Goal: Task Accomplishment & Management: Use online tool/utility

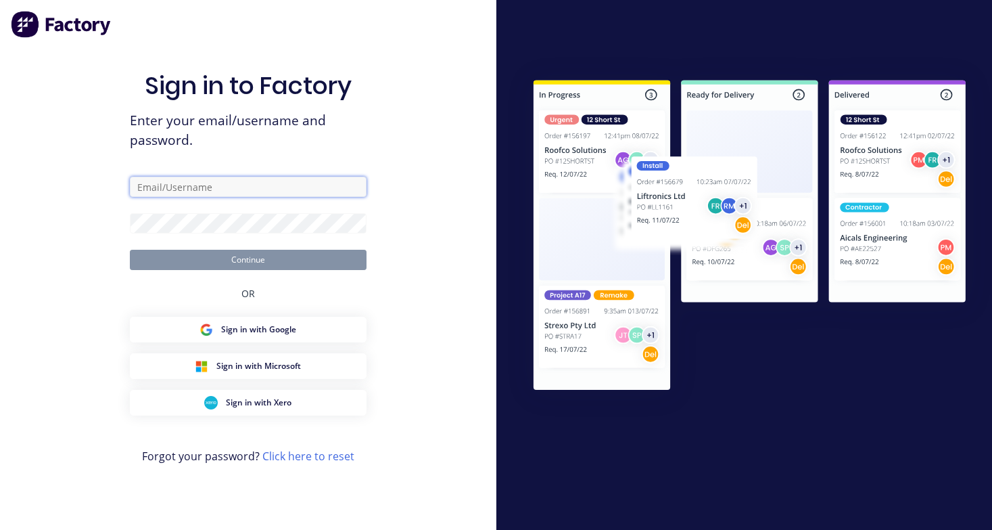
type input "[PERSON_NAME][EMAIL_ADDRESS][DOMAIN_NAME]"
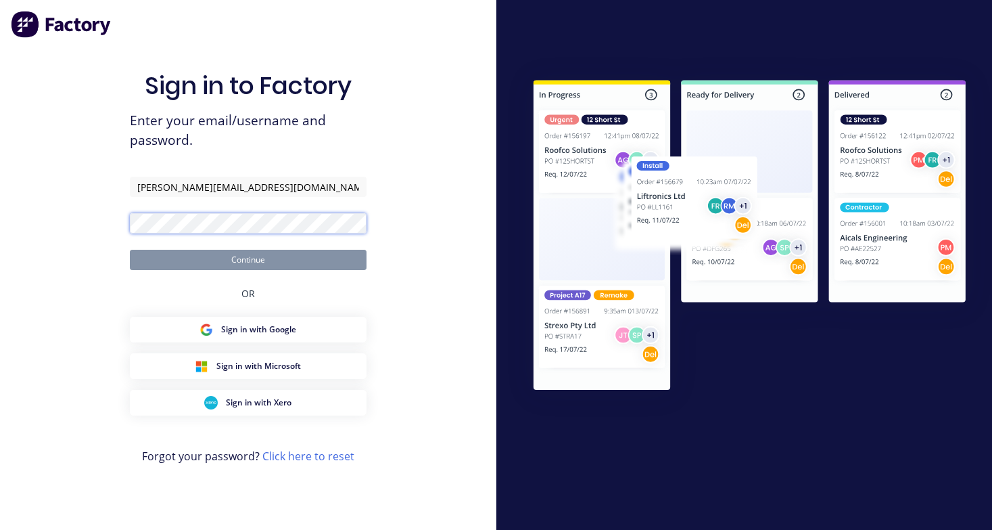
click at [248, 259] on button "Continue" at bounding box center [248, 260] width 237 height 20
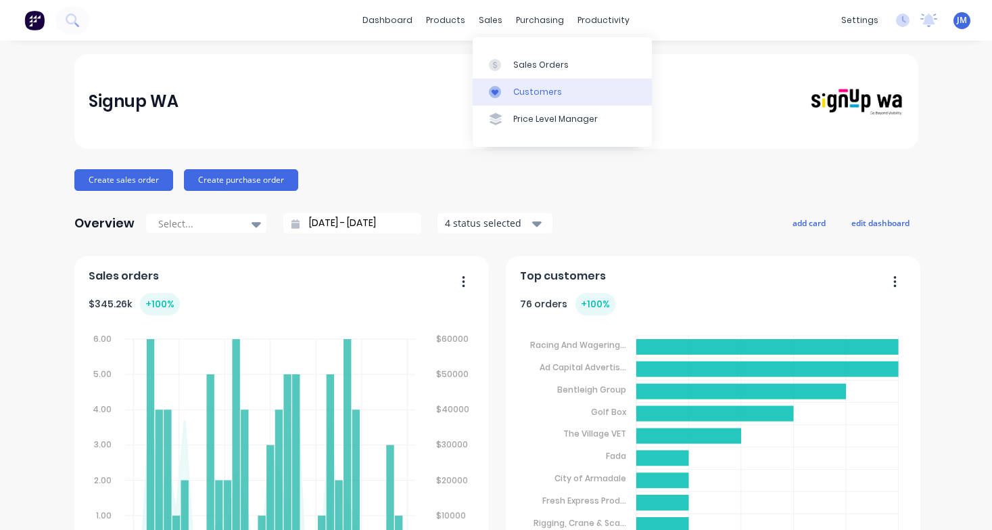
click at [532, 85] on link "Customers" at bounding box center [562, 91] width 179 height 27
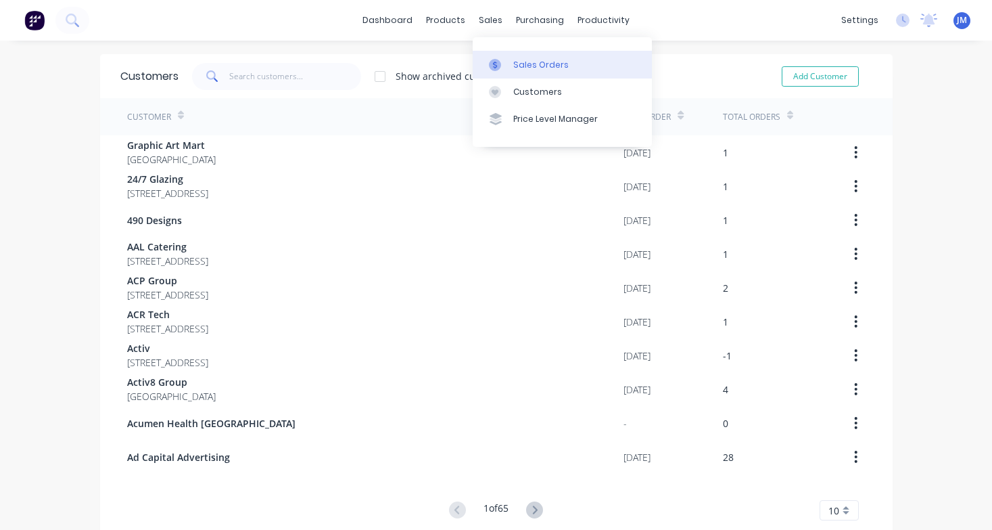
click at [515, 66] on div "Sales Orders" at bounding box center [540, 65] width 55 height 12
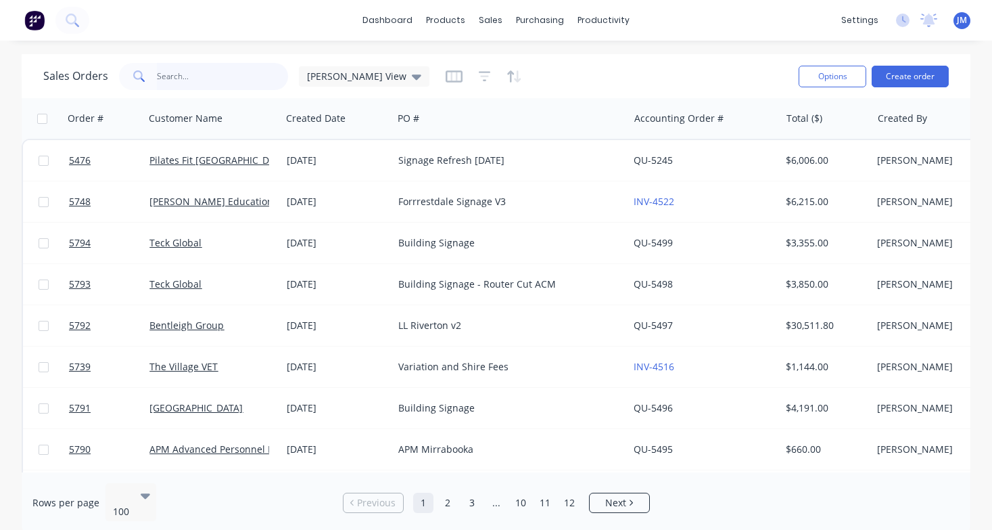
click at [196, 79] on input "text" at bounding box center [223, 76] width 132 height 27
type input "APM"
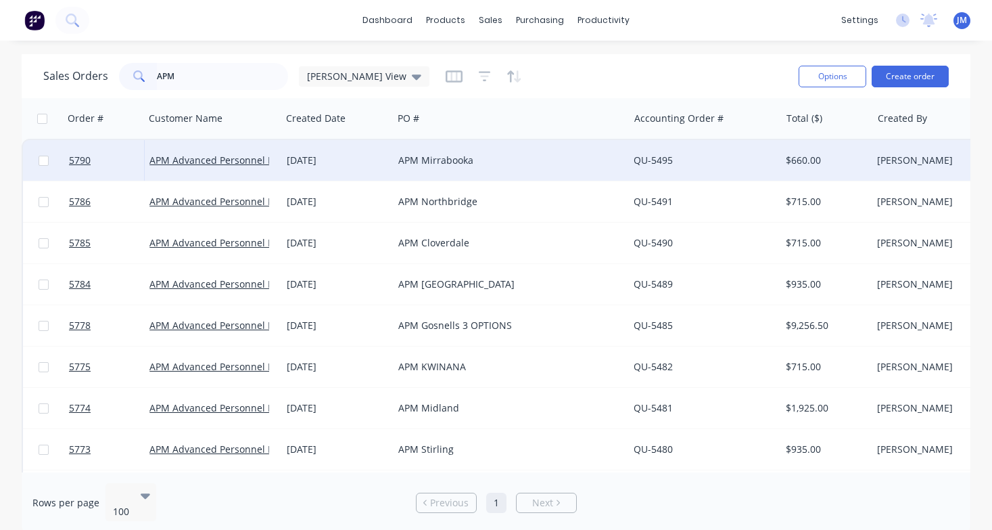
click at [394, 162] on div "APM Mirrabooka" at bounding box center [510, 160] width 235 height 41
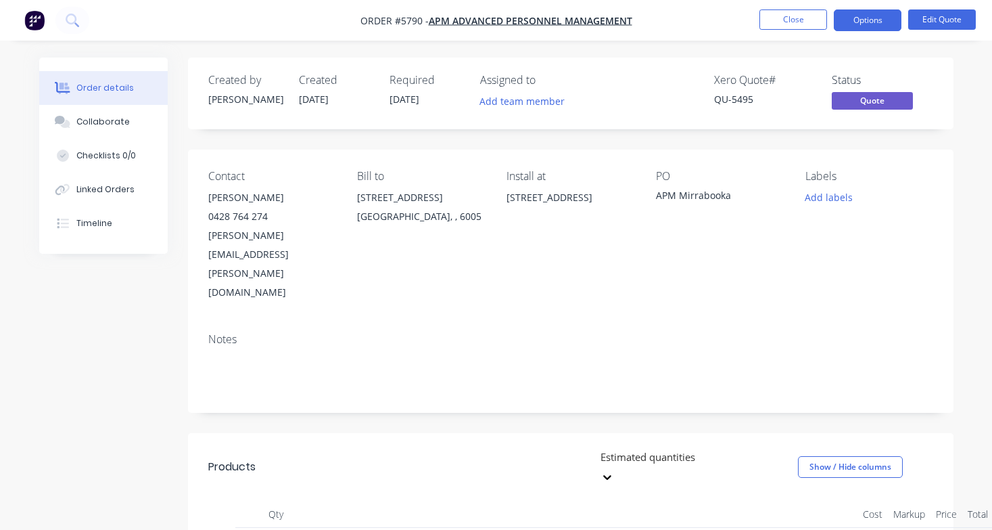
scroll to position [60, 0]
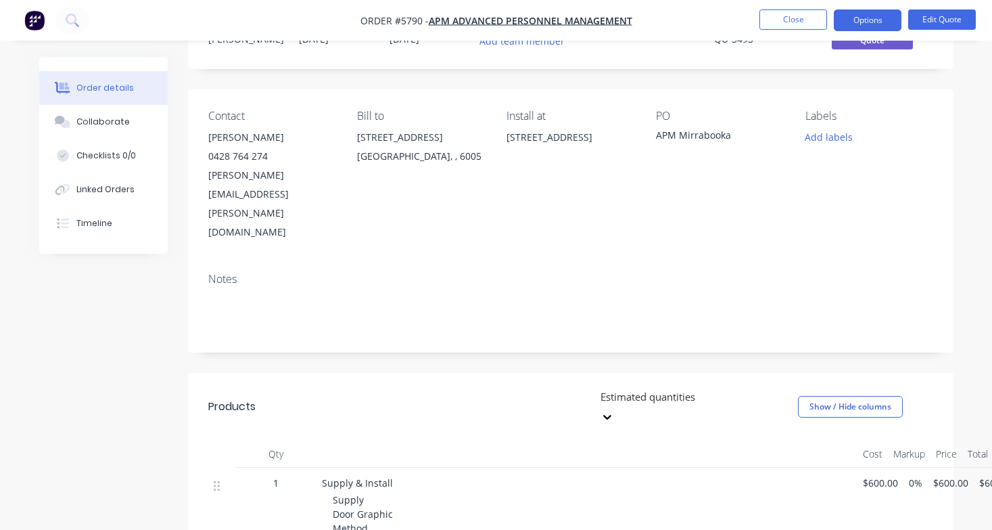
click at [370, 493] on span "Supply Door Graphic Method - Set up proof - Print (1 X DOOR) - Install" at bounding box center [373, 535] width 80 height 84
click at [950, 26] on button "Edit Quote" at bounding box center [943, 19] width 68 height 20
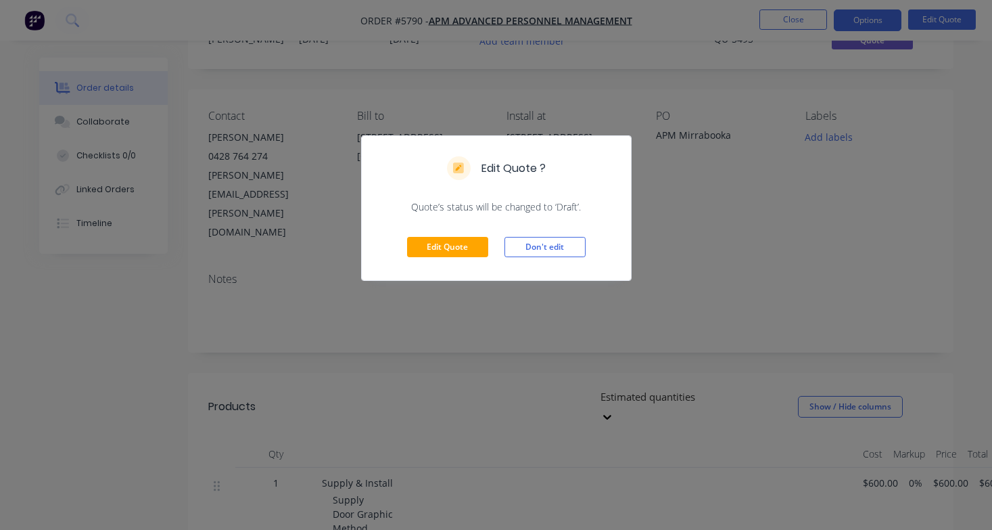
click at [468, 247] on button "Edit Quote" at bounding box center [447, 247] width 81 height 20
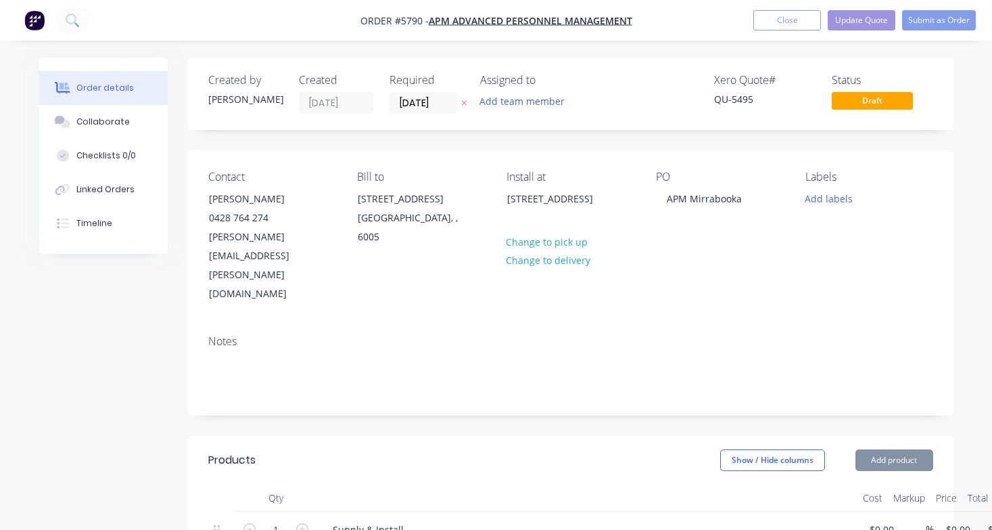
type input "$600.00"
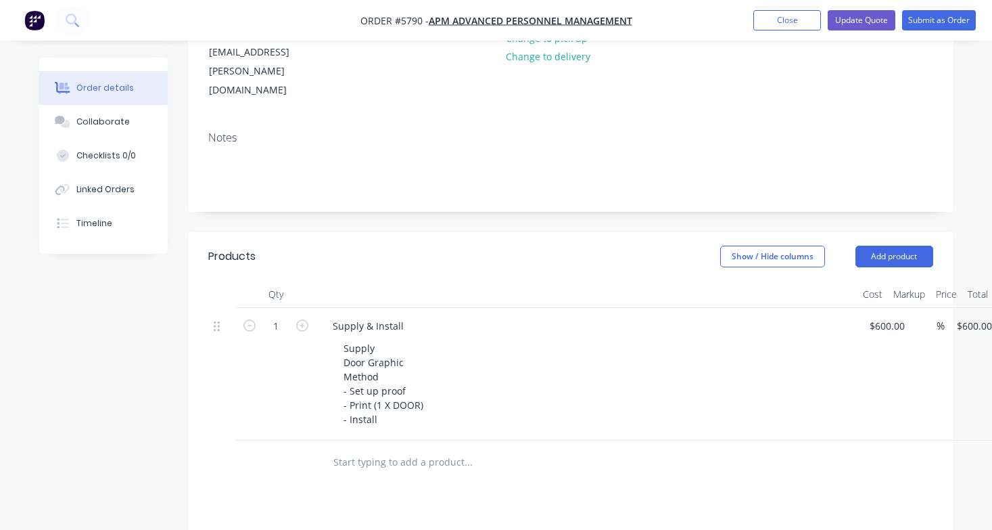
scroll to position [246, 0]
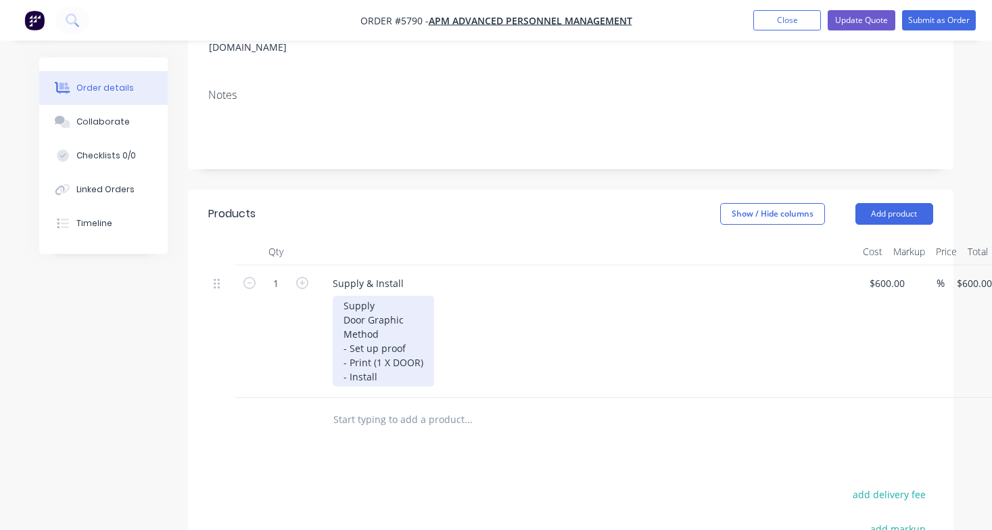
click at [378, 306] on div "Supply Door Graphic Method - Set up proof - Print (1 X DOOR) - Install" at bounding box center [383, 341] width 101 height 91
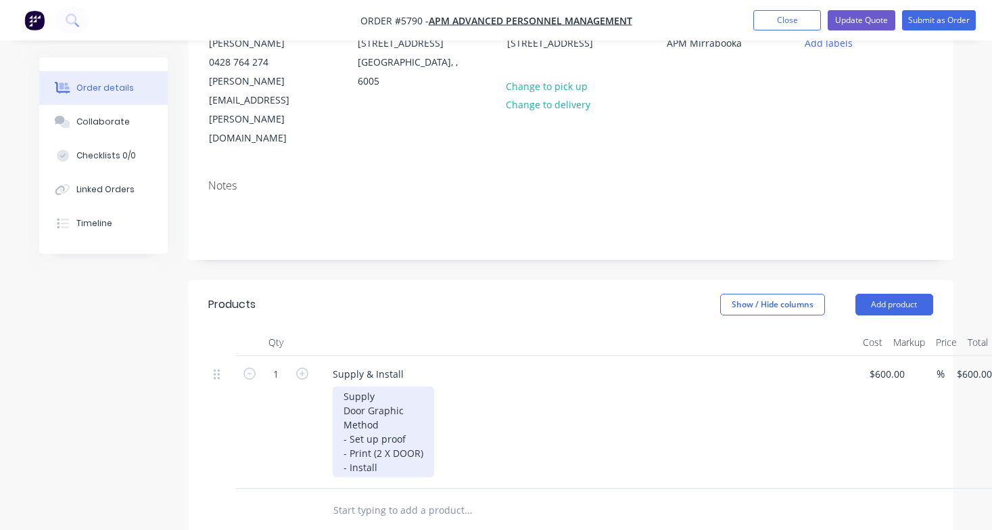
scroll to position [114, 0]
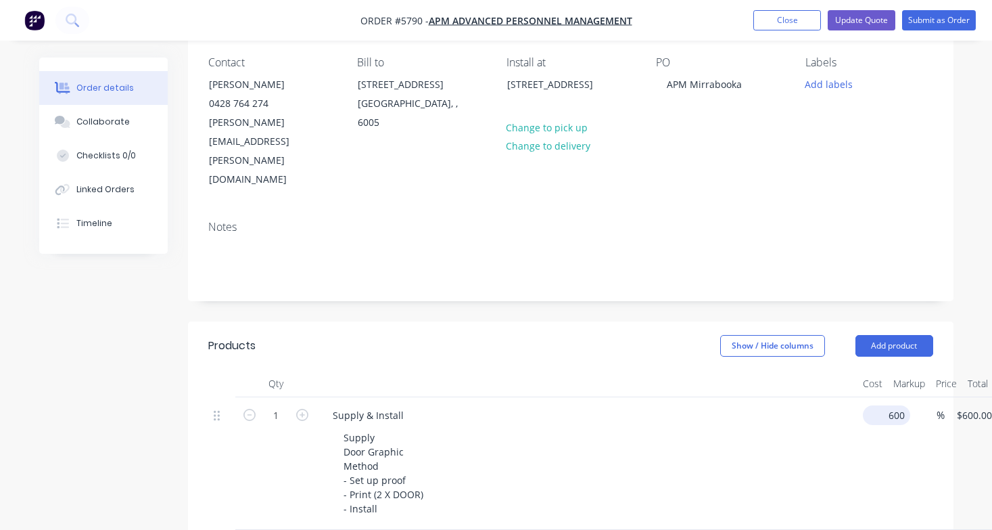
click at [888, 405] on input "600" at bounding box center [890, 415] width 42 height 20
type input "$850.00"
click at [760, 428] on div "Supply Door Graphic Method - Set up proof - Print (2 X DOOR) - Install" at bounding box center [593, 473] width 520 height 91
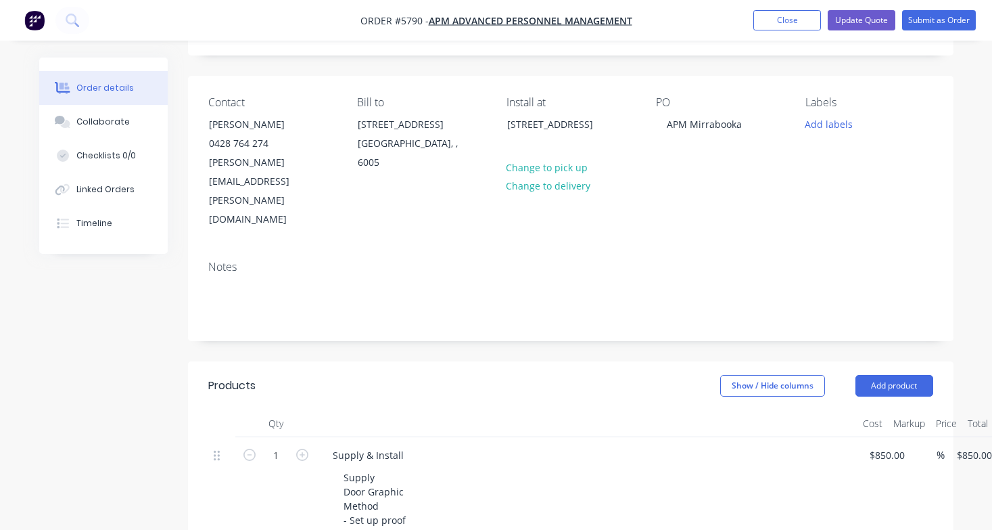
scroll to position [52, 0]
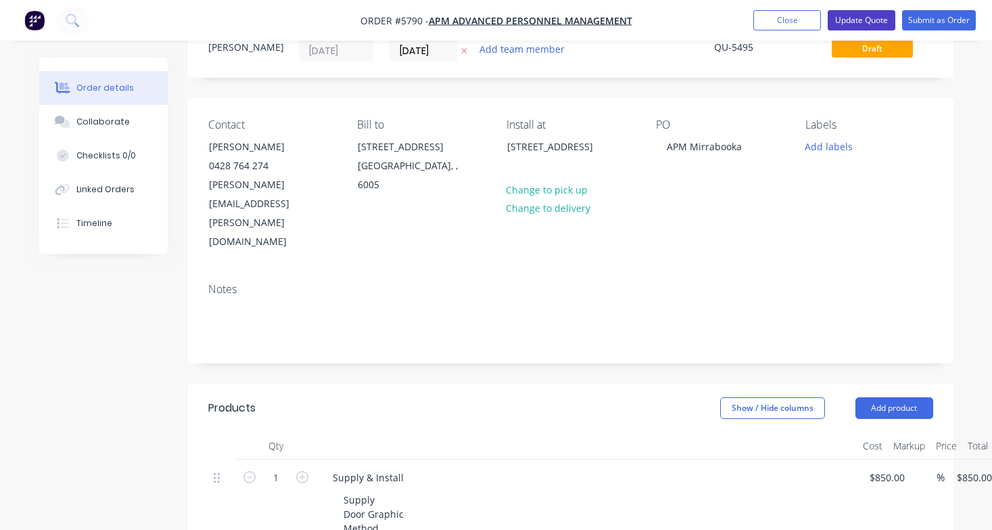
click at [852, 24] on button "Update Quote" at bounding box center [862, 20] width 68 height 20
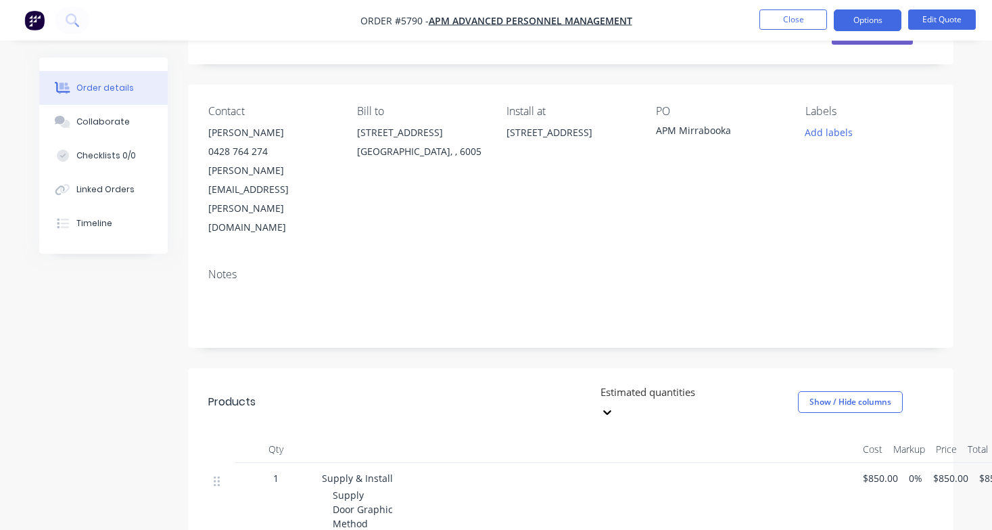
scroll to position [64, 0]
click at [741, 133] on div "APM Mirrabooka" at bounding box center [720, 133] width 128 height 19
click at [935, 22] on button "Edit Quote" at bounding box center [943, 19] width 68 height 20
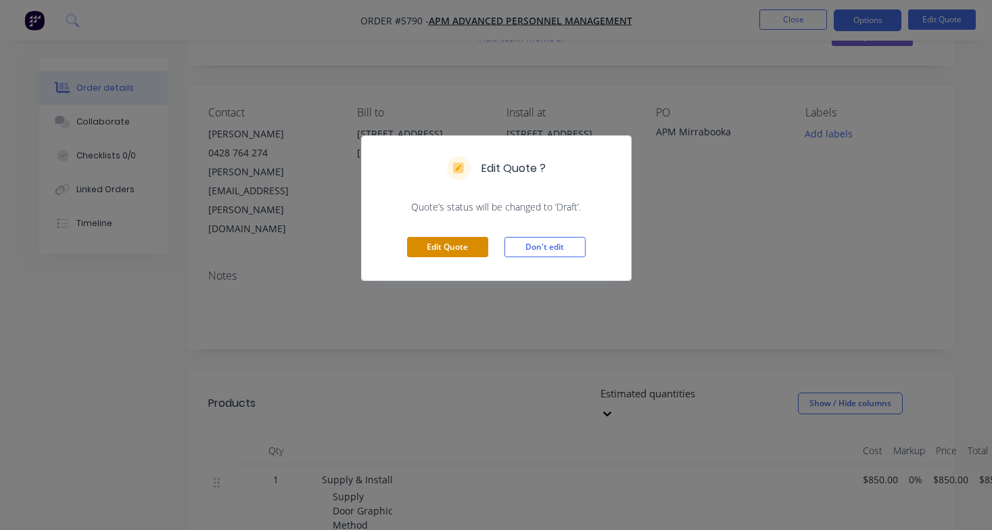
click at [469, 242] on button "Edit Quote" at bounding box center [447, 247] width 81 height 20
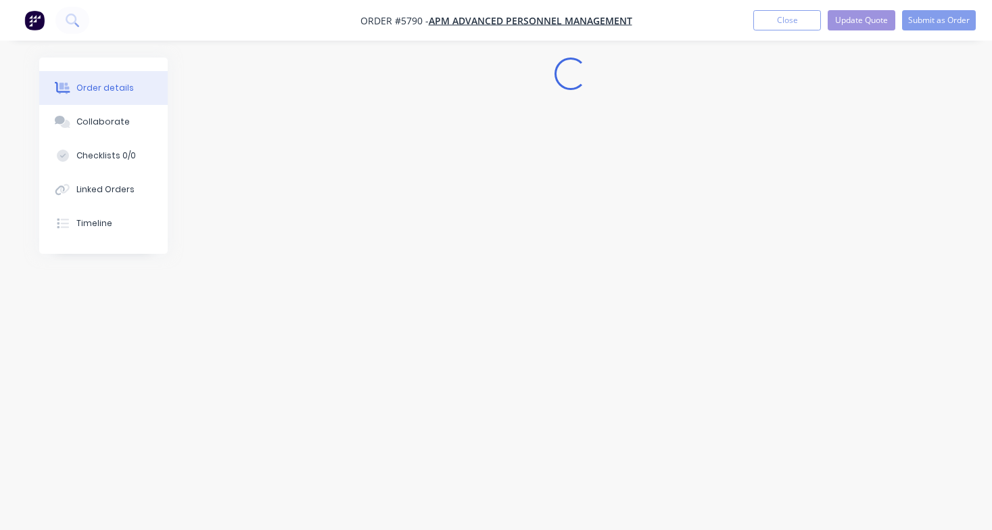
scroll to position [0, 0]
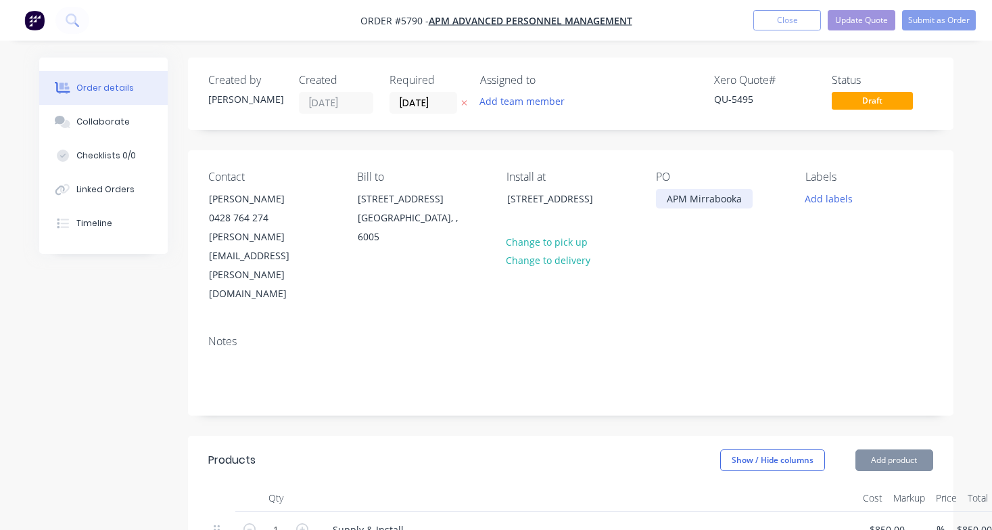
click at [742, 200] on div "APM Mirrabooka" at bounding box center [704, 199] width 97 height 20
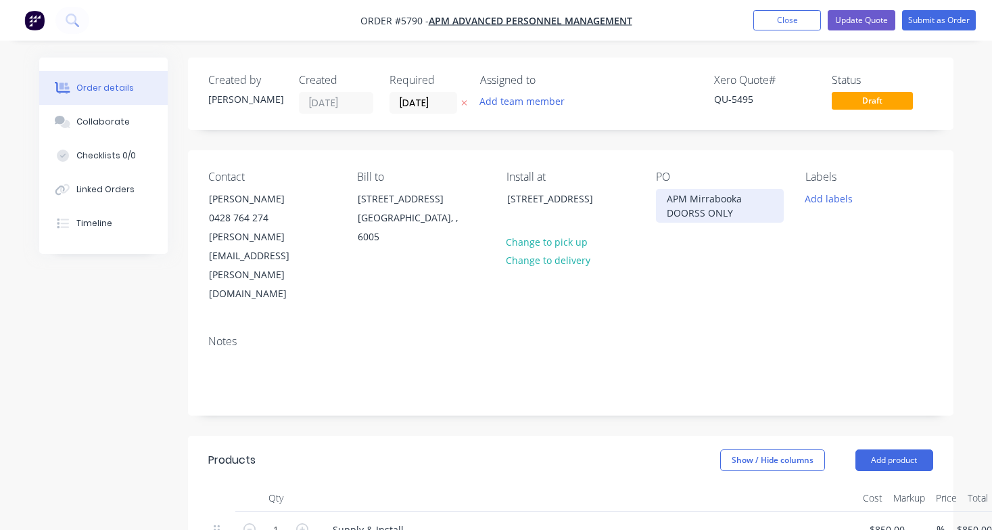
click at [700, 208] on div "APM Mirrabooka DOORSS ONLY" at bounding box center [720, 206] width 128 height 34
click at [869, 26] on button "Update Quote" at bounding box center [862, 20] width 68 height 20
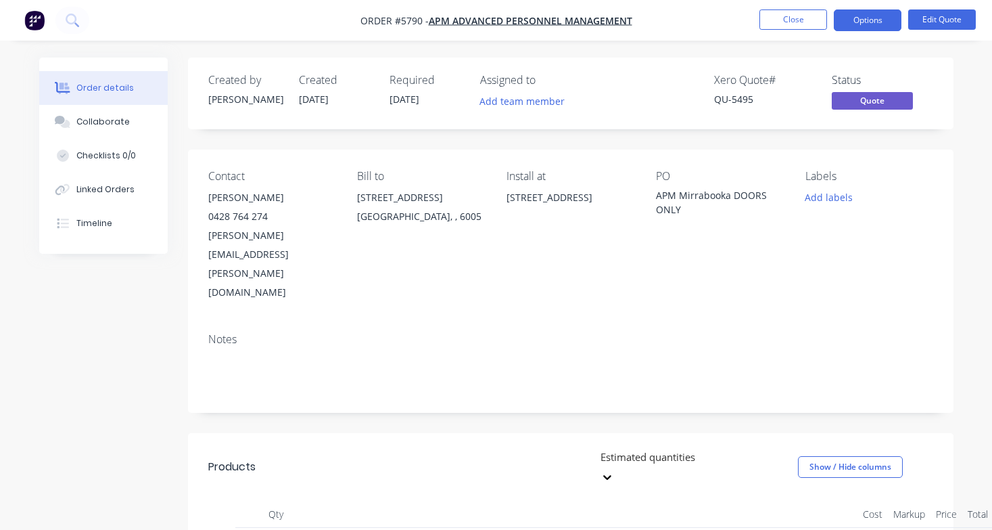
click at [801, 23] on button "Close" at bounding box center [794, 19] width 68 height 20
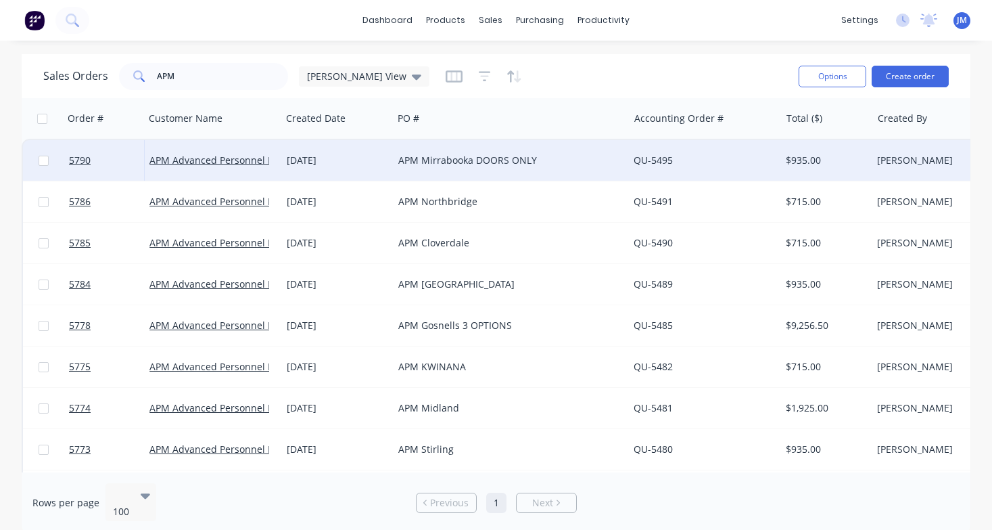
click at [594, 163] on div "APM Mirrabooka DOORS ONLY" at bounding box center [505, 161] width 214 height 14
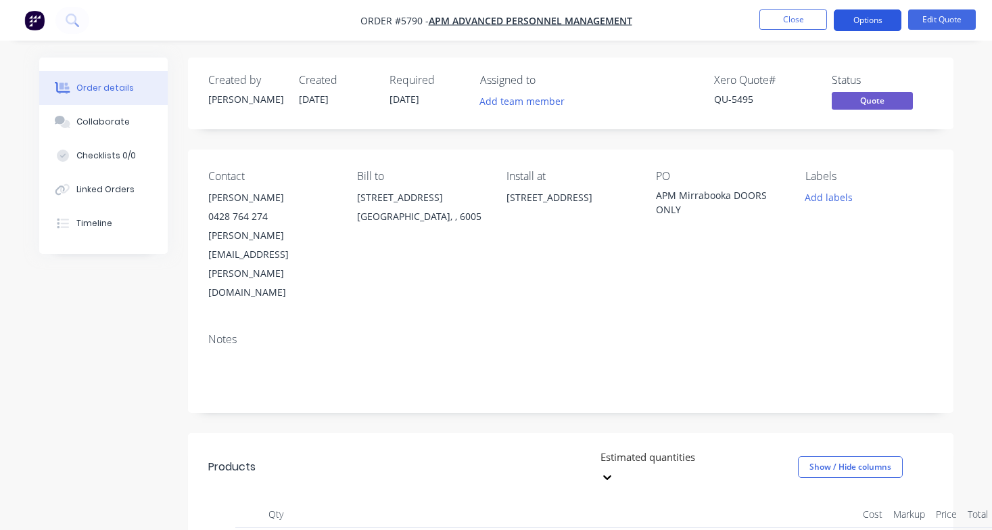
click at [875, 20] on button "Options" at bounding box center [868, 20] width 68 height 22
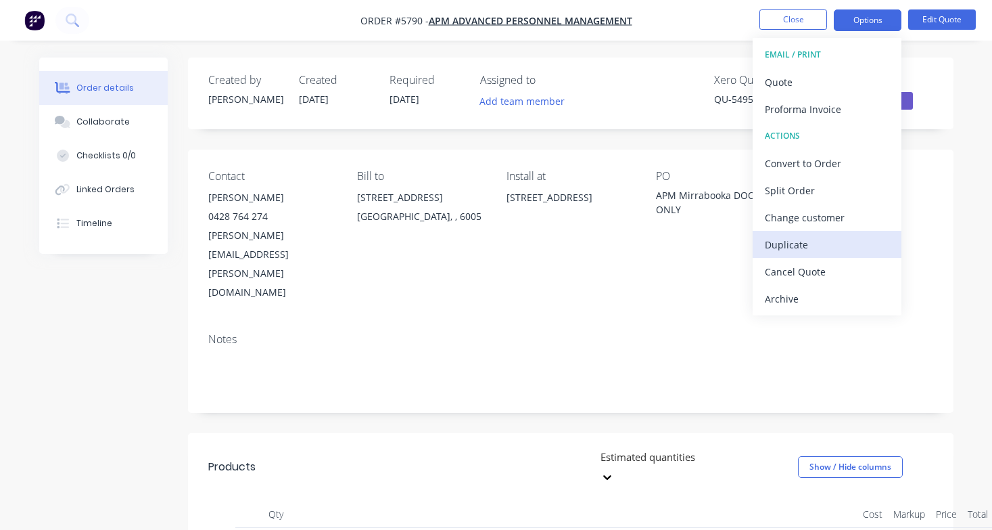
click at [823, 240] on div "Duplicate" at bounding box center [827, 245] width 124 height 20
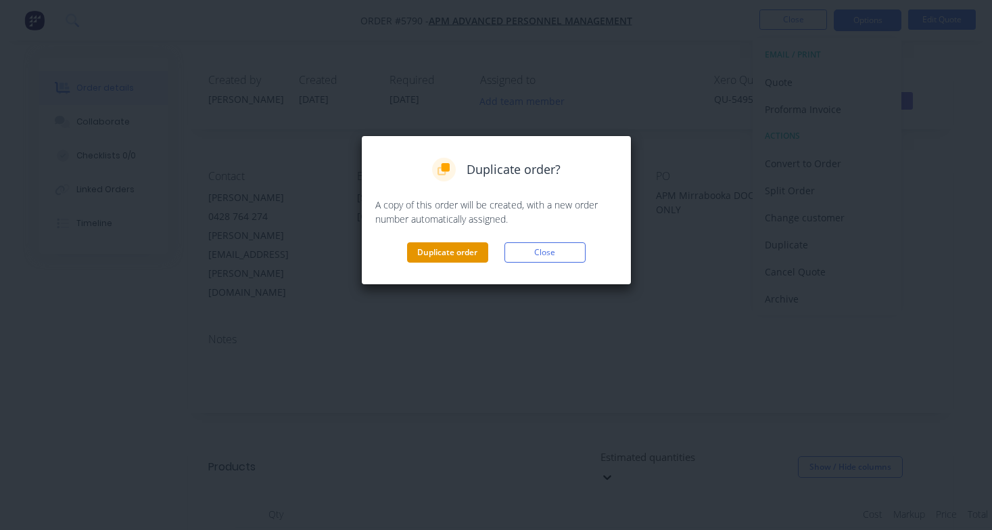
click at [464, 252] on button "Duplicate order" at bounding box center [447, 252] width 81 height 20
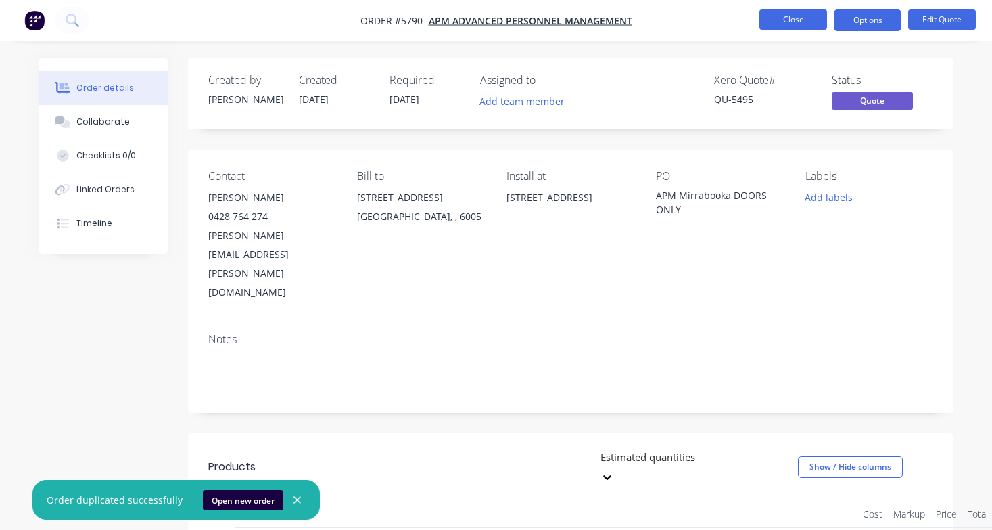
click at [796, 18] on button "Close" at bounding box center [794, 19] width 68 height 20
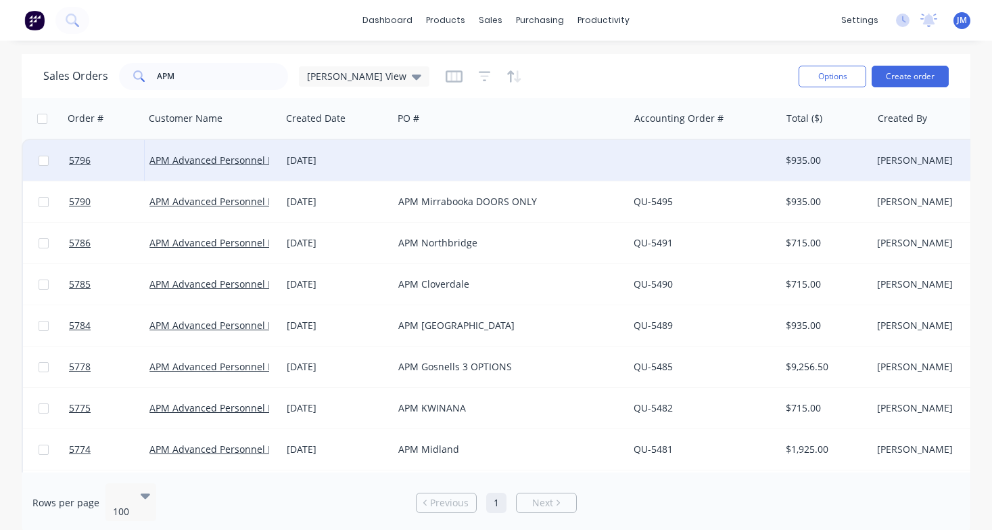
click at [546, 158] on div at bounding box center [510, 160] width 235 height 41
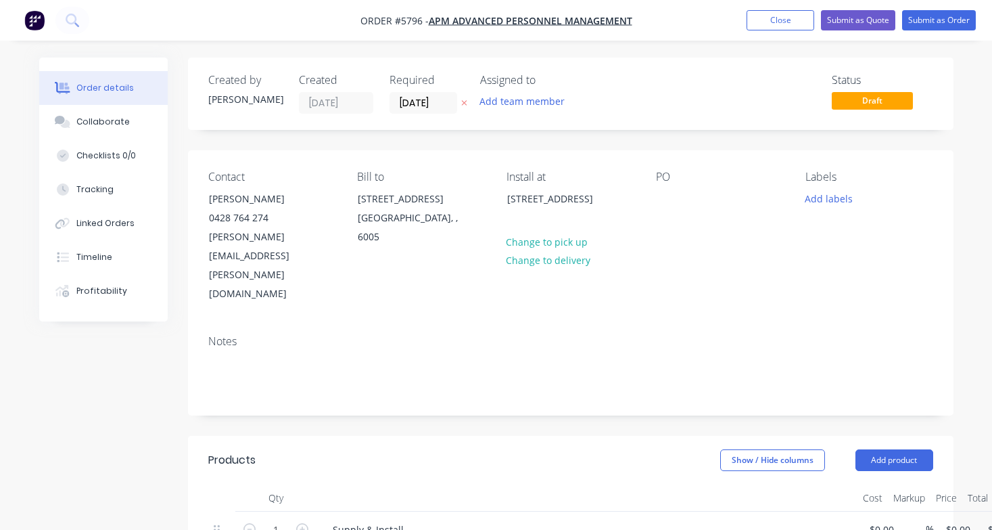
type input "$850.00"
click at [666, 198] on div at bounding box center [667, 199] width 22 height 20
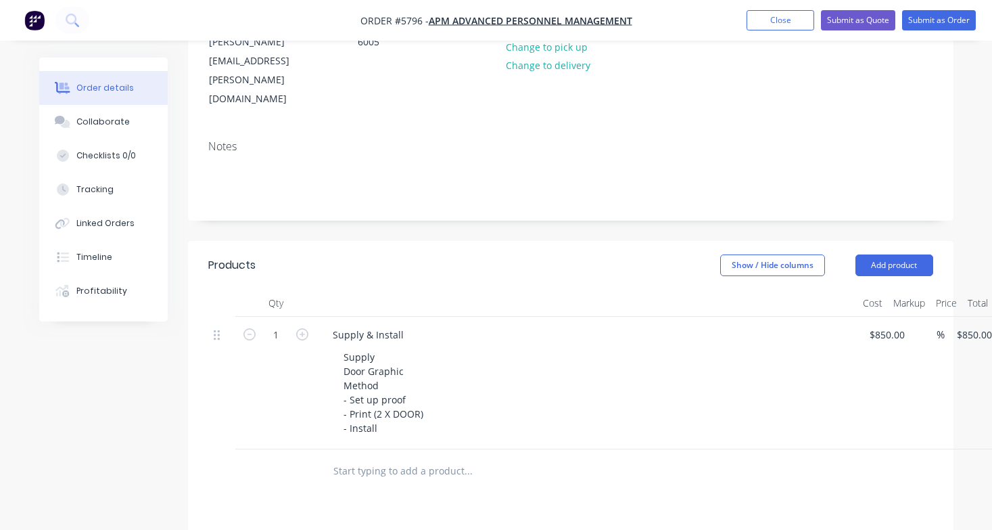
scroll to position [219, 0]
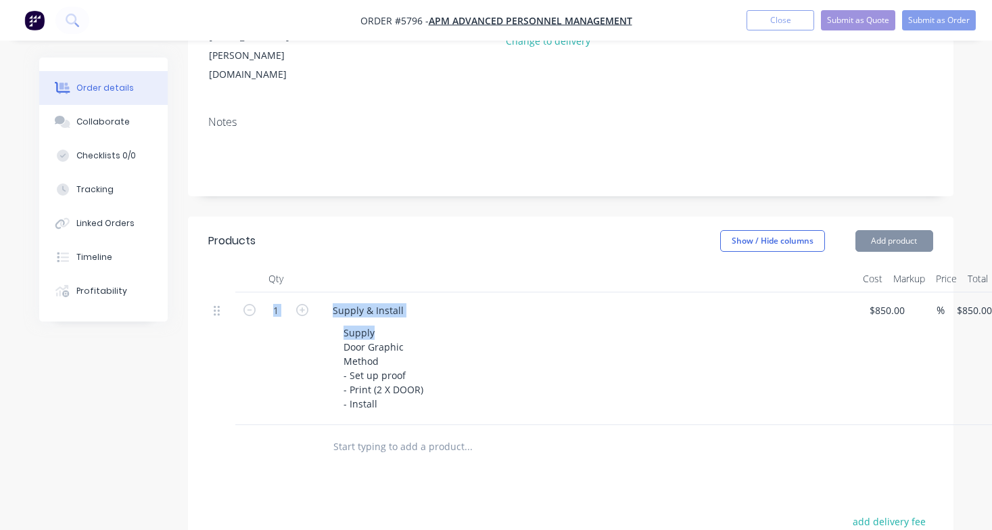
drag, startPoint x: 384, startPoint y: 276, endPoint x: 292, endPoint y: 276, distance: 91.3
click at [292, 292] on div "1 Supply & Install Supply Door Graphic Method - Set up proof - Print (2 X DOOR)…" at bounding box center [570, 358] width 725 height 133
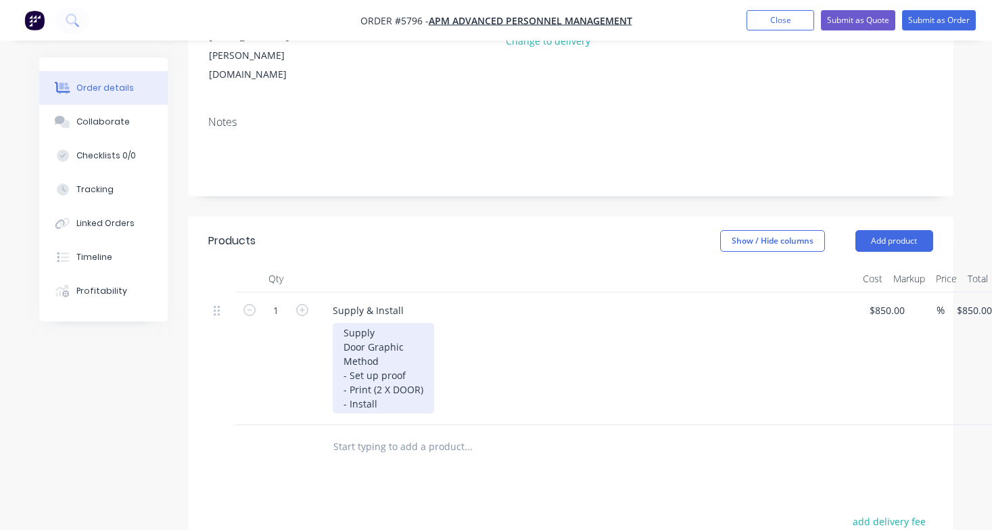
click at [382, 323] on div "Supply Door Graphic Method - Set up proof - Print (2 X DOOR) - Install" at bounding box center [383, 368] width 101 height 91
drag, startPoint x: 383, startPoint y: 270, endPoint x: 334, endPoint y: 270, distance: 48.7
click at [334, 323] on div "Supply Door Graphic Method - Set up proof - Print (2 X DOOR) - Install" at bounding box center [383, 368] width 101 height 91
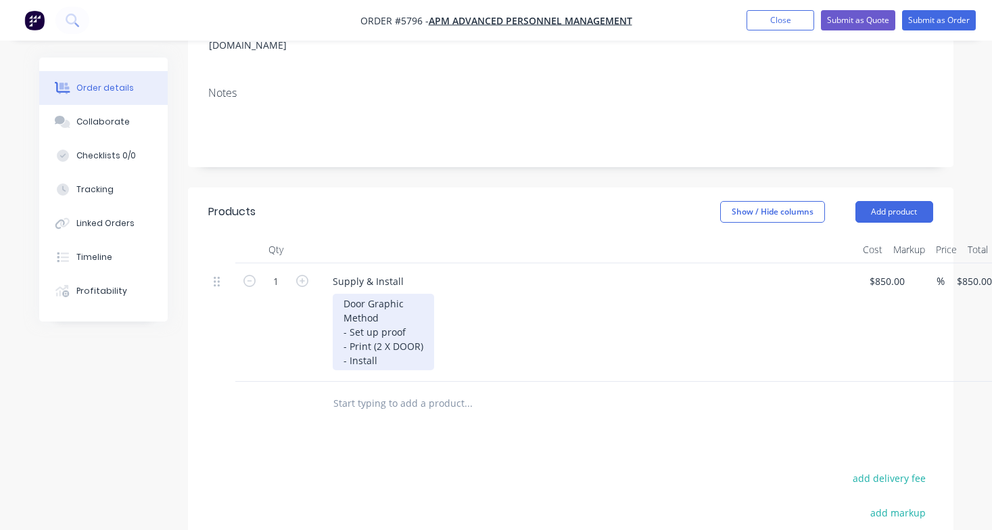
scroll to position [254, 0]
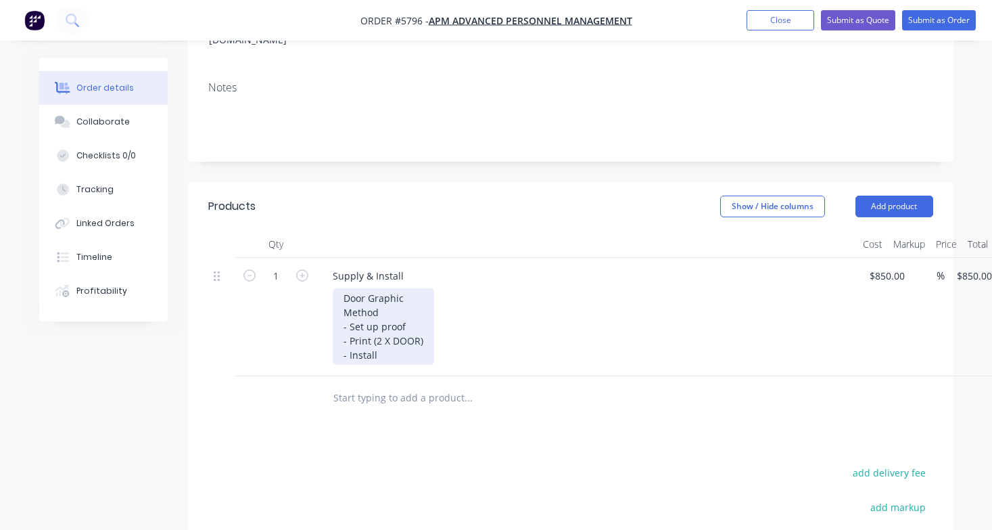
drag, startPoint x: 392, startPoint y: 316, endPoint x: 290, endPoint y: 233, distance: 130.8
click at [290, 258] on div "1 Supply & Install Door Graphic Method - Set up proof - Print (2 X DOOR) - Inst…" at bounding box center [570, 317] width 725 height 118
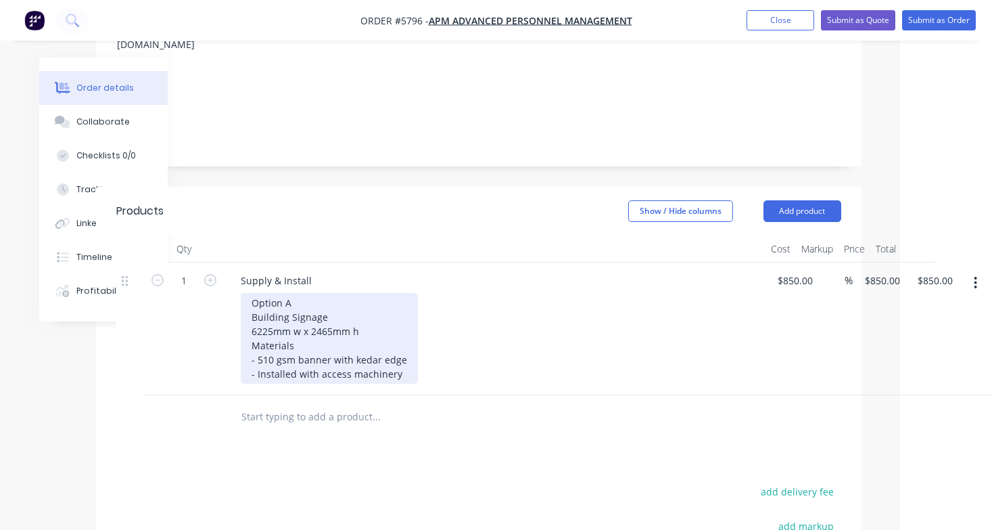
scroll to position [249, 92]
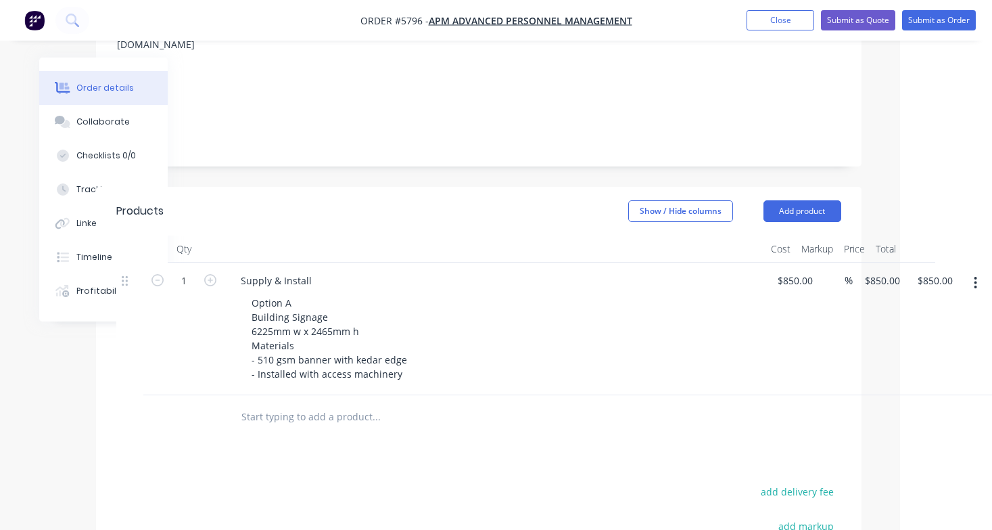
click at [973, 271] on button "button" at bounding box center [976, 283] width 32 height 24
click at [930, 336] on div "Duplicate" at bounding box center [928, 346] width 104 height 20
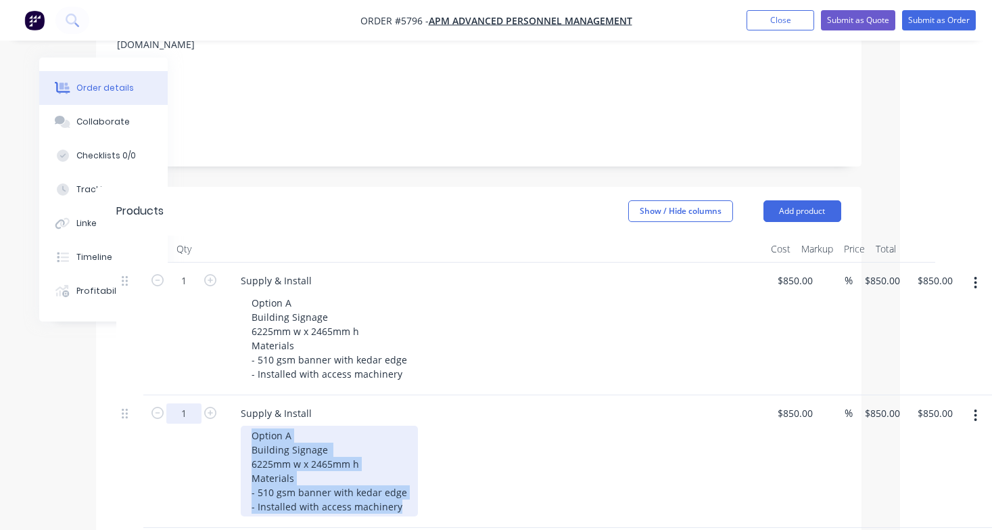
drag, startPoint x: 396, startPoint y: 451, endPoint x: 183, endPoint y: 361, distance: 231.9
click at [183, 395] on div "1 Supply & Install Option A Building Signage 6225mm w x 2465mm h Materials - 51…" at bounding box center [478, 461] width 725 height 133
paste div
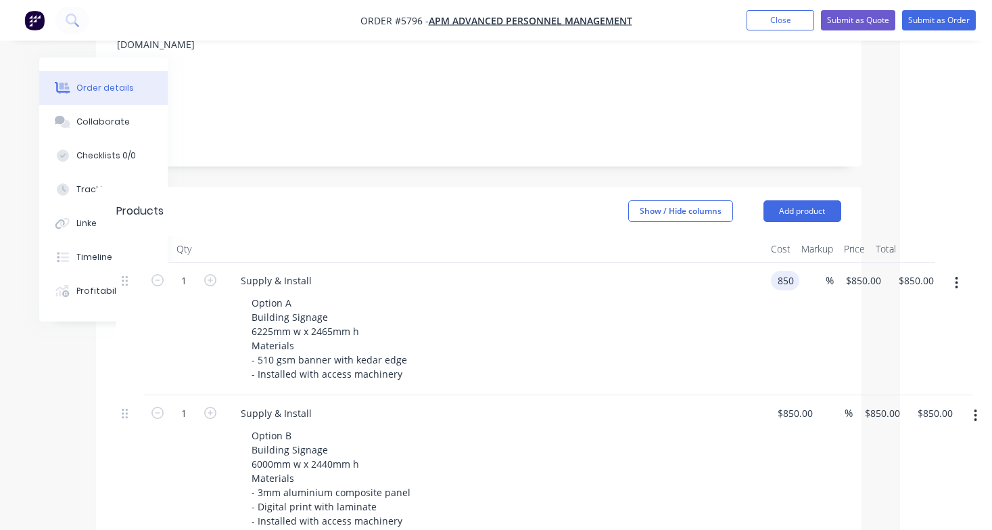
click at [793, 271] on input "850" at bounding box center [788, 281] width 23 height 20
type input "$1,690.00"
click at [800, 395] on div "1 Supply & Install Option B Building Signage 6000mm w x 2440mm h Materials - 3m…" at bounding box center [478, 468] width 725 height 147
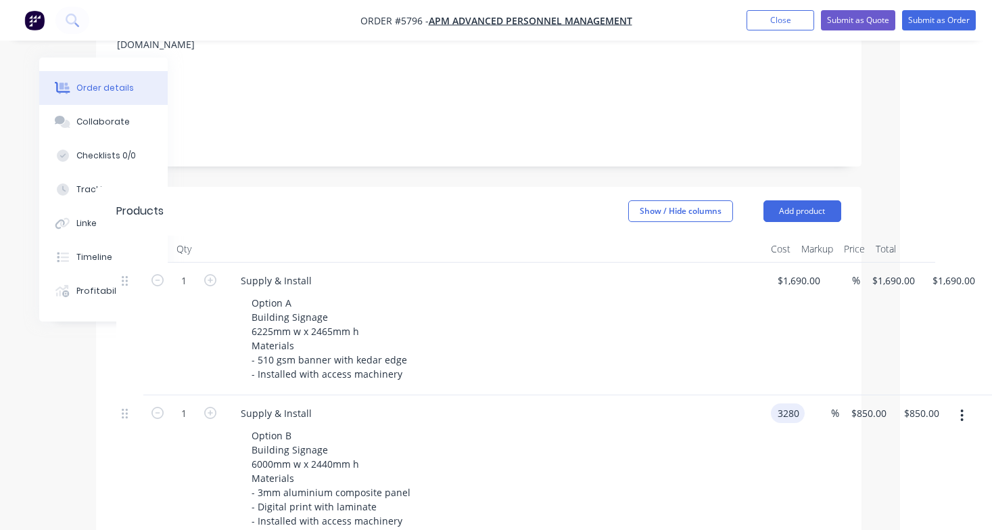
type input "$3,280.00"
click at [627, 426] on div "Option B Building Signage 6000mm w x 2440mm h Materials - 3mm aluminium composi…" at bounding box center [501, 478] width 520 height 105
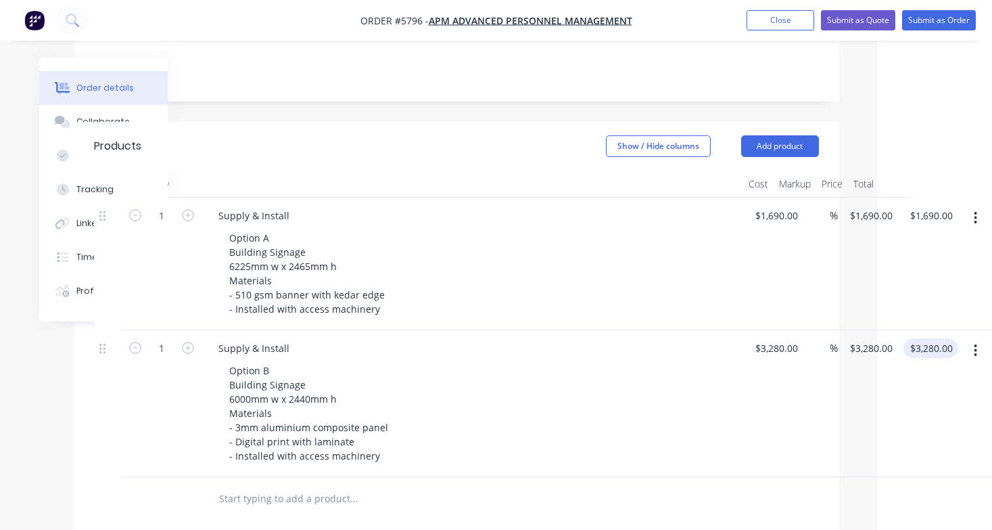
scroll to position [314, 114]
click at [976, 344] on icon "button" at bounding box center [976, 350] width 3 height 12
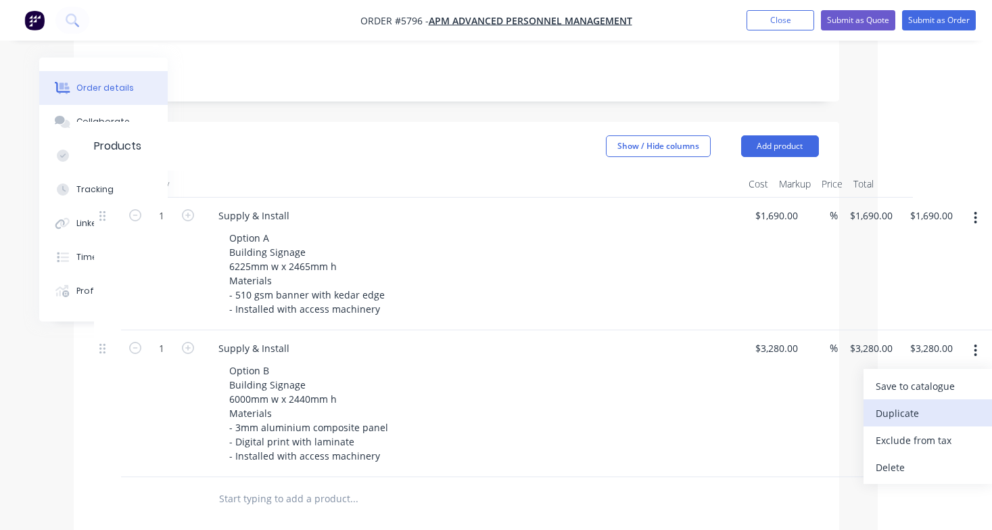
click at [931, 403] on div "Duplicate" at bounding box center [928, 413] width 104 height 20
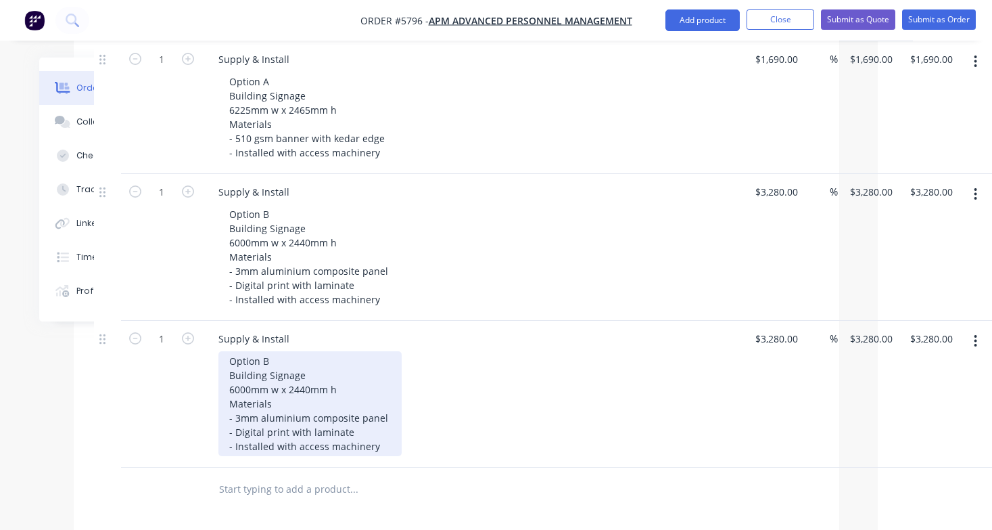
scroll to position [469, 113]
drag, startPoint x: 283, startPoint y: 304, endPoint x: 198, endPoint y: 304, distance: 85.9
click at [198, 322] on div "1 Supply & Install Option B Building Signage 6000mm w x 2440mm h Materials - 3m…" at bounding box center [457, 395] width 725 height 147
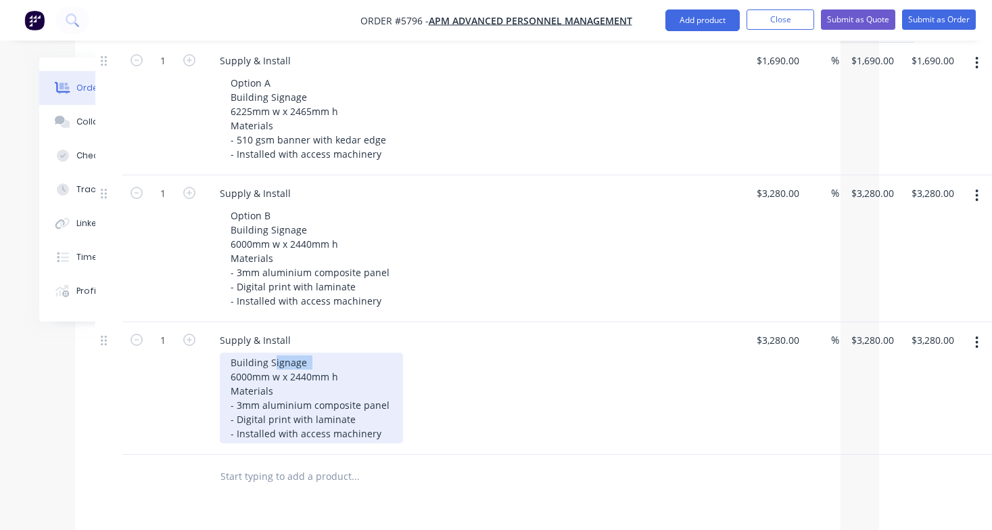
drag, startPoint x: 310, startPoint y: 321, endPoint x: 269, endPoint y: 321, distance: 40.6
click at [269, 352] on div "Building Signage 6000mm w x 2440mm h Materials - 3mm aluminium composite panel …" at bounding box center [311, 397] width 183 height 91
drag, startPoint x: 266, startPoint y: 321, endPoint x: 212, endPoint y: 321, distance: 54.1
click at [212, 322] on div "Supply & Install Building Signage 6000mm w x 2440mm h Materials - 3mm aluminium…" at bounding box center [474, 388] width 541 height 133
click at [230, 352] on div "Window Signage 6000mm w x 2440mm h Materials - 3mm aluminium composite panel - …" at bounding box center [311, 397] width 183 height 91
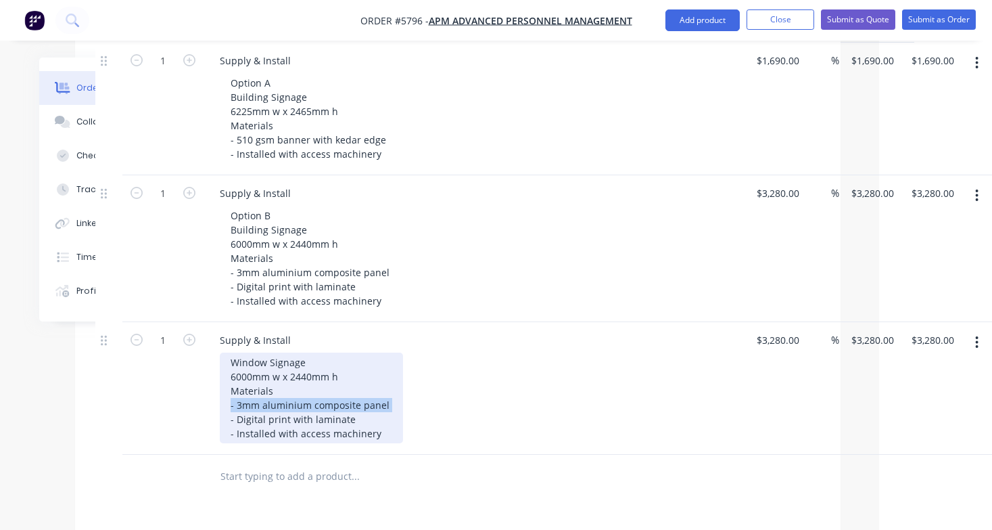
drag, startPoint x: 394, startPoint y: 345, endPoint x: 199, endPoint y: 344, distance: 194.8
click at [198, 344] on div "1 Supply & Install Window Signage 6000mm w x 2440mm h Materials - 3mm aluminium…" at bounding box center [457, 388] width 725 height 133
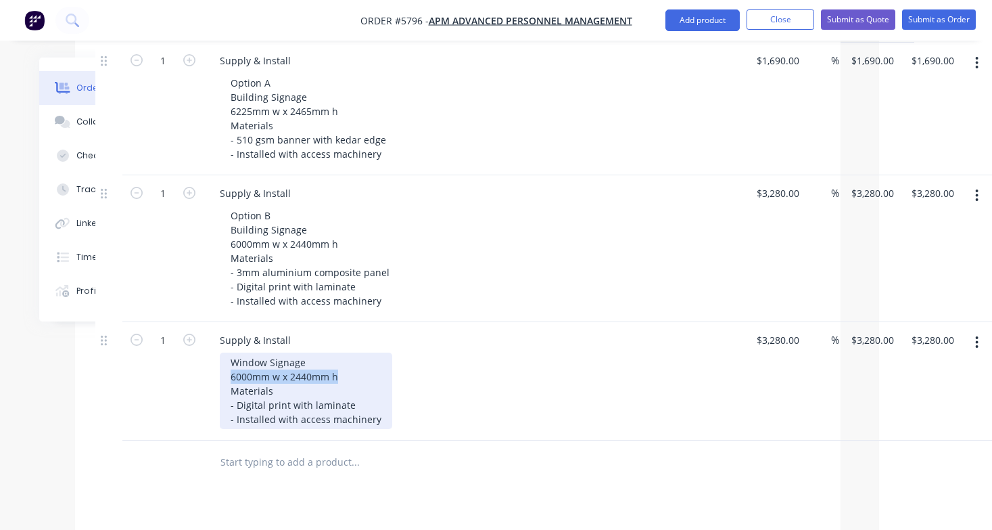
drag, startPoint x: 350, startPoint y: 320, endPoint x: 210, endPoint y: 320, distance: 140.7
click at [210, 322] on div "Supply & Install Window Signage 6000mm w x 2440mm h Materials - Digital print w…" at bounding box center [474, 381] width 541 height 118
click at [361, 352] on div "Window Signage Various Sizes Materials - Digital print with laminate - Installe…" at bounding box center [306, 390] width 173 height 76
drag, startPoint x: 361, startPoint y: 347, endPoint x: 248, endPoint y: 349, distance: 113.0
click at [247, 352] on div "Window Signage Various Sizes Materials - Digital print with laminate - Installe…" at bounding box center [306, 390] width 173 height 76
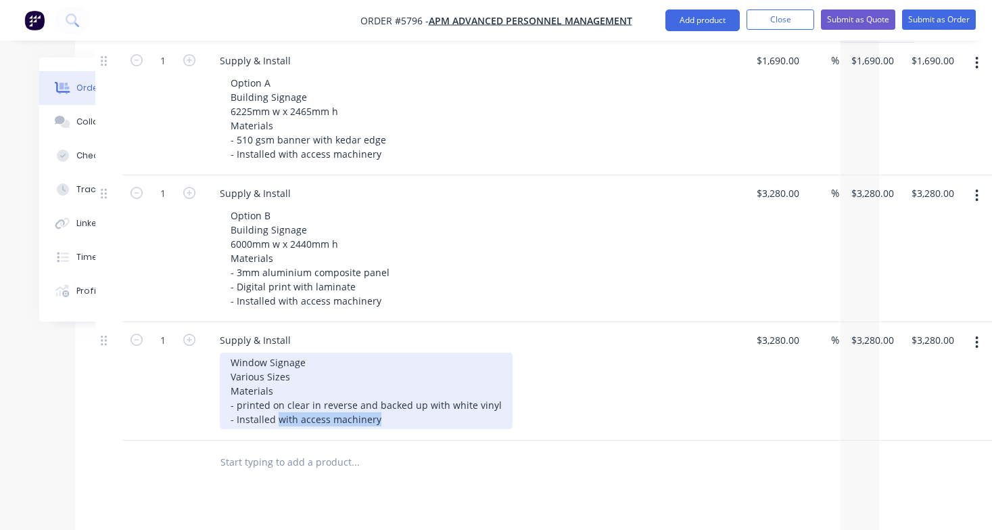
drag, startPoint x: 394, startPoint y: 359, endPoint x: 275, endPoint y: 361, distance: 118.4
click at [275, 361] on div "Window Signage Various Sizes Materials - printed on clear in reverse and backed…" at bounding box center [366, 390] width 293 height 76
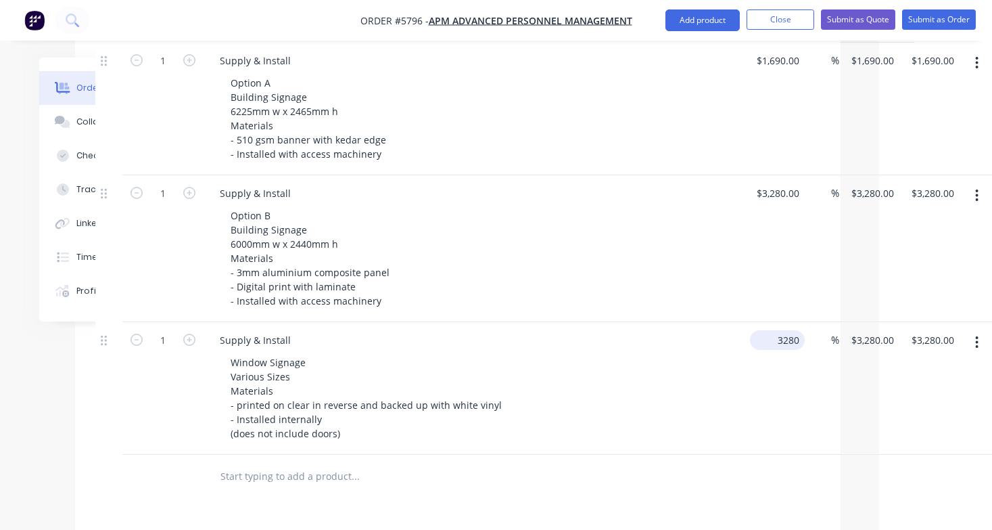
click at [769, 330] on input "3280" at bounding box center [780, 340] width 49 height 20
type input "$1,990.00"
click at [697, 361] on div "Window Signage Various Sizes Materials - printed on clear in reverse and backed…" at bounding box center [480, 397] width 520 height 91
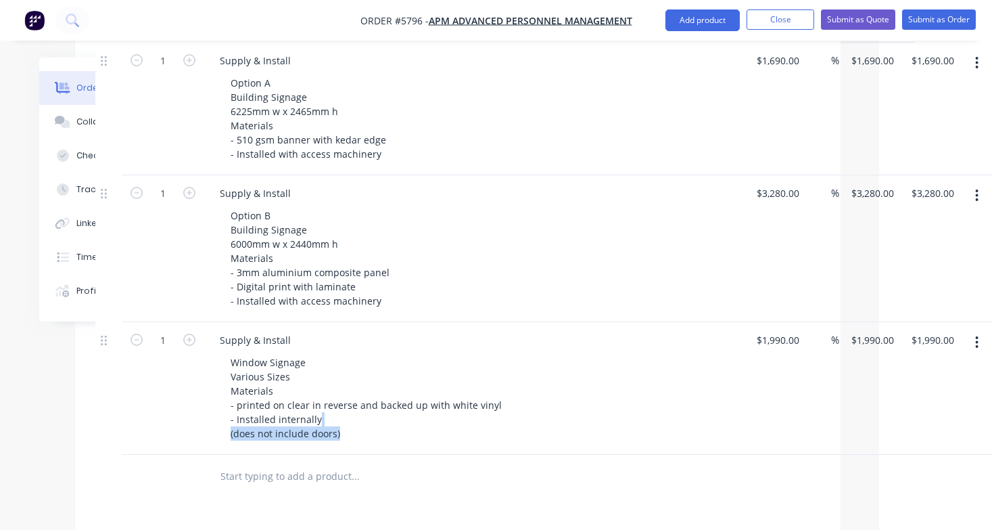
click at [731, 352] on div "Window Signage Various Sizes Materials - printed on clear in reverse and backed…" at bounding box center [480, 397] width 520 height 91
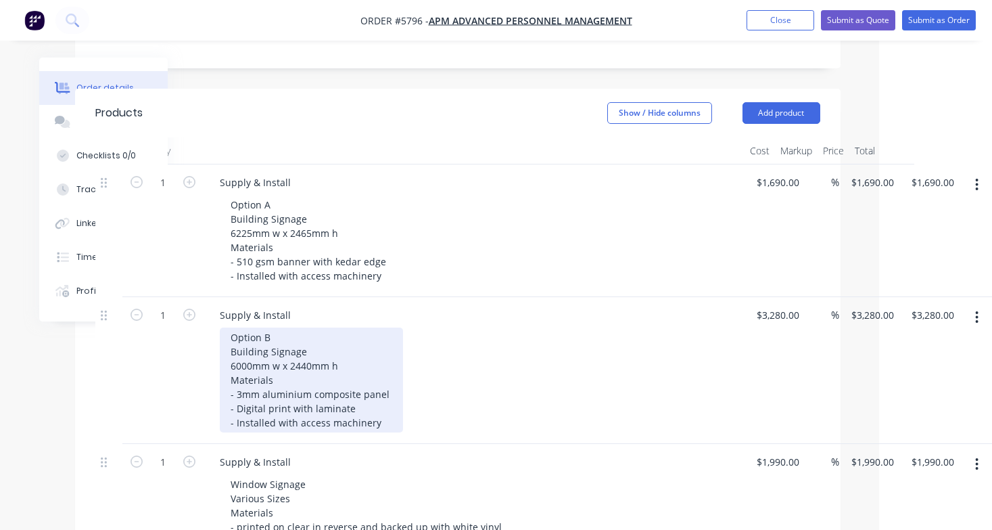
scroll to position [367, 113]
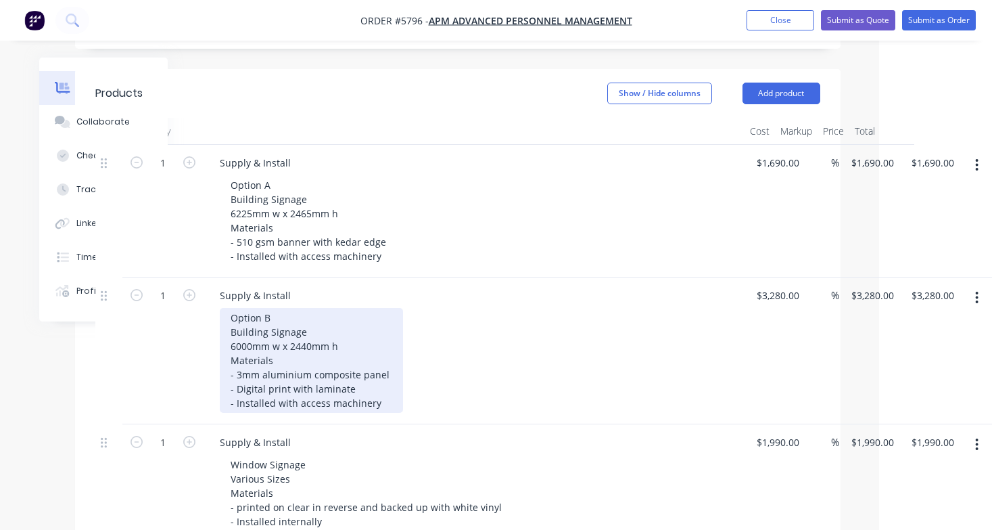
click at [229, 308] on div "Option B Building Signage 6000mm w x 2440mm h Materials - 3mm aluminium composi…" at bounding box center [311, 360] width 183 height 105
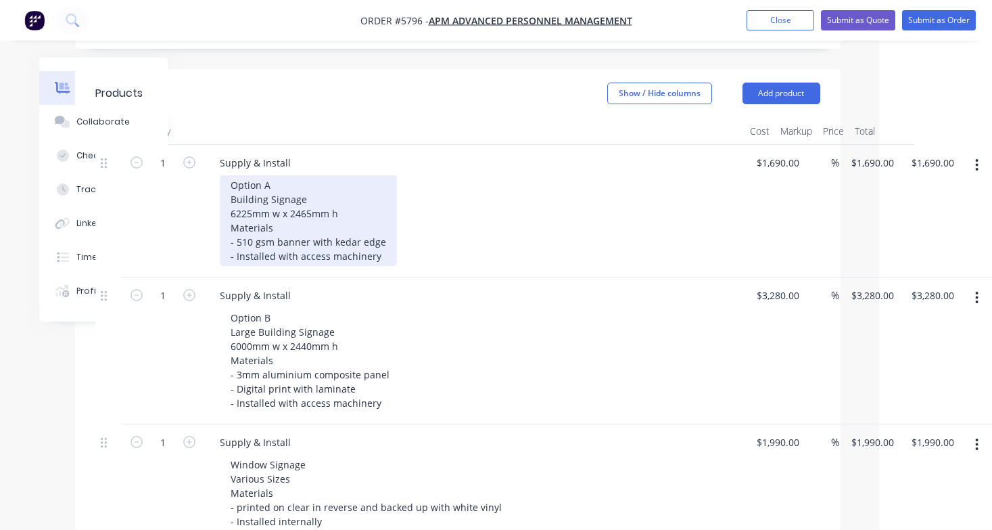
click at [228, 175] on div "Option A Building Signage 6225mm w x 2465mm h Materials - 510 gsm banner with k…" at bounding box center [308, 220] width 177 height 91
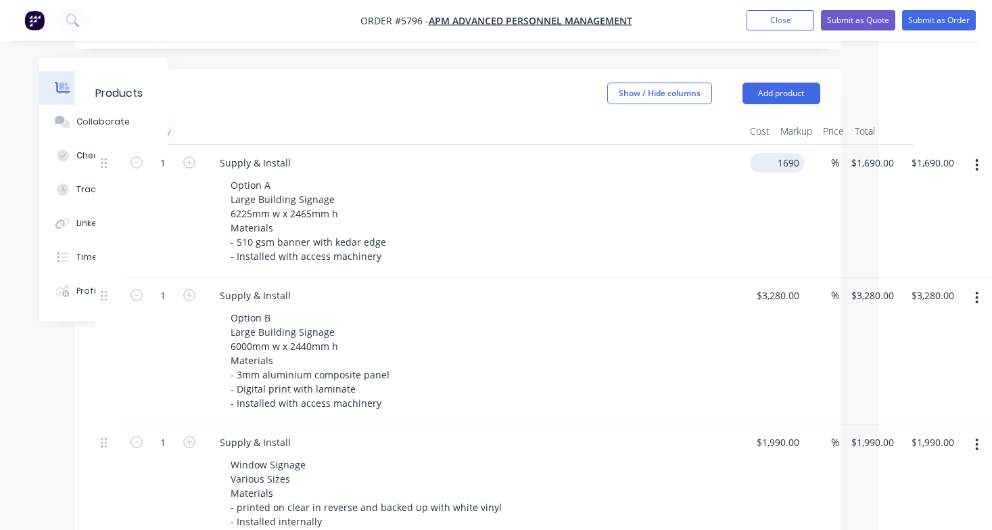
click at [784, 145] on div "1 Supply & Install Option A Large Building Signage 6225mm w x 2465mm h Material…" at bounding box center [457, 211] width 725 height 133
type input "$1,790.00"
click at [783, 285] on div "3280 3280" at bounding box center [770, 295] width 28 height 20
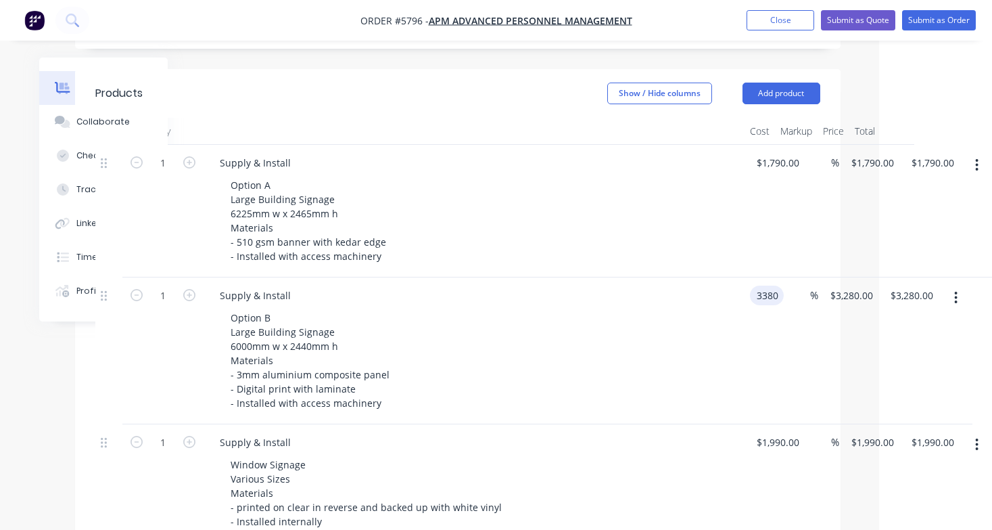
type input "$3,380.00"
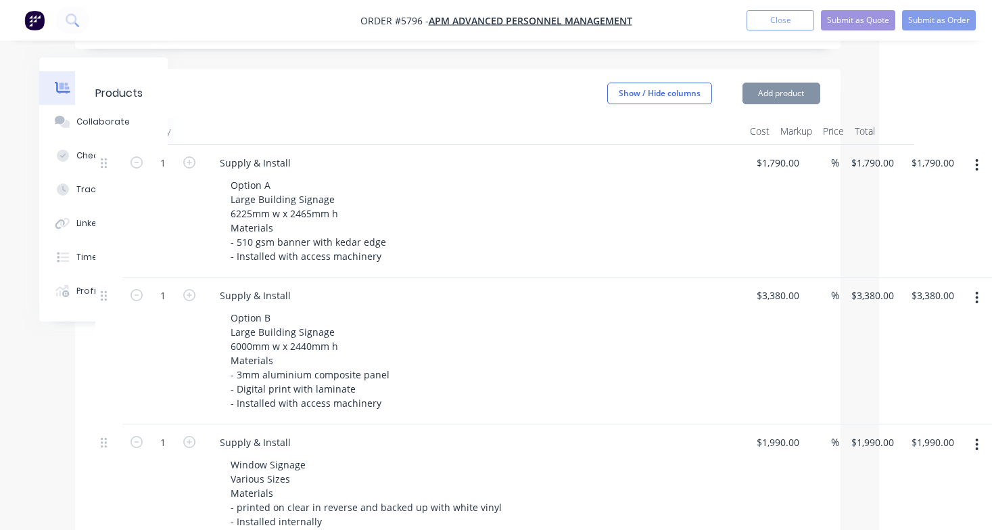
click at [647, 308] on div "Option B Large Building Signage 6000mm w x 2440mm h Materials - 3mm aluminium c…" at bounding box center [480, 360] width 520 height 105
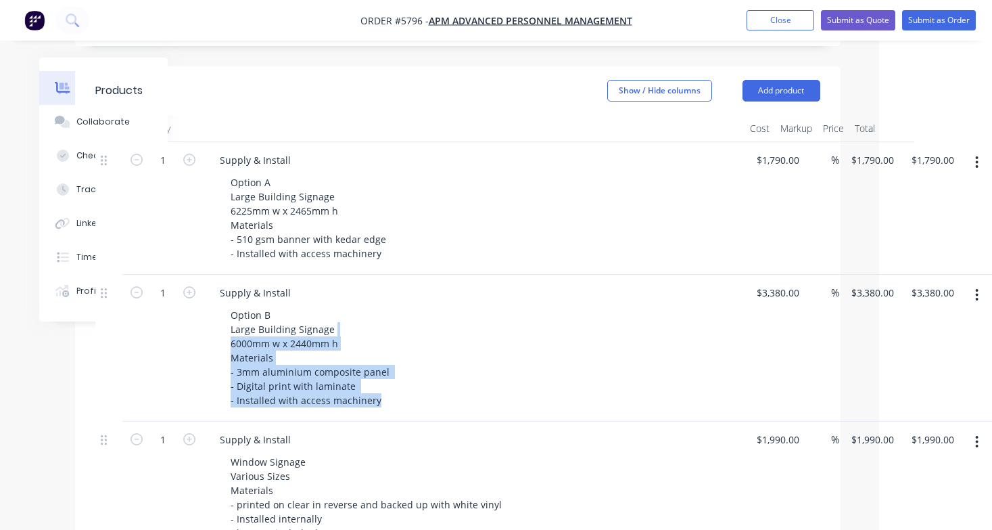
click at [647, 305] on div "Option B Large Building Signage 6000mm w x 2440mm h Materials - 3mm aluminium c…" at bounding box center [480, 357] width 520 height 105
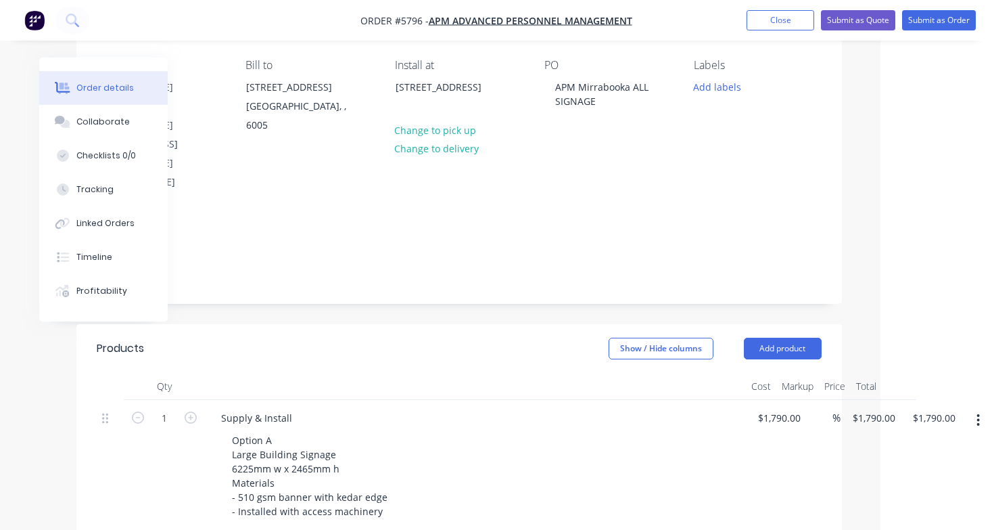
scroll to position [102, 112]
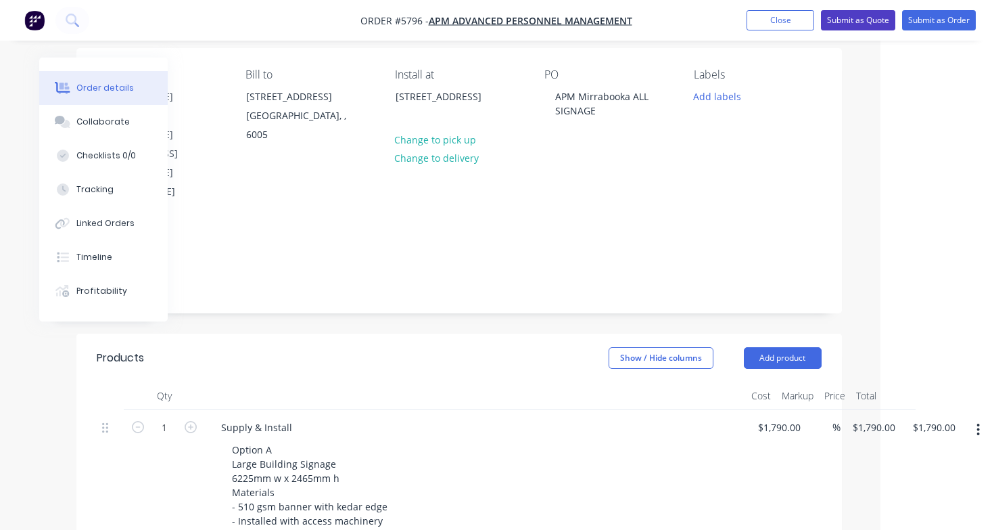
click at [862, 28] on button "Submit as Quote" at bounding box center [858, 20] width 74 height 20
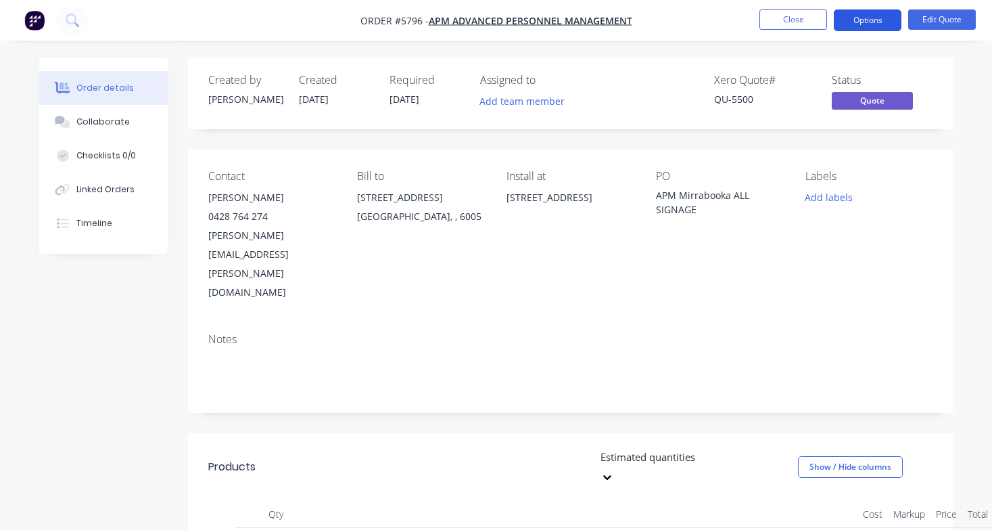
click at [863, 24] on button "Options" at bounding box center [868, 20] width 68 height 22
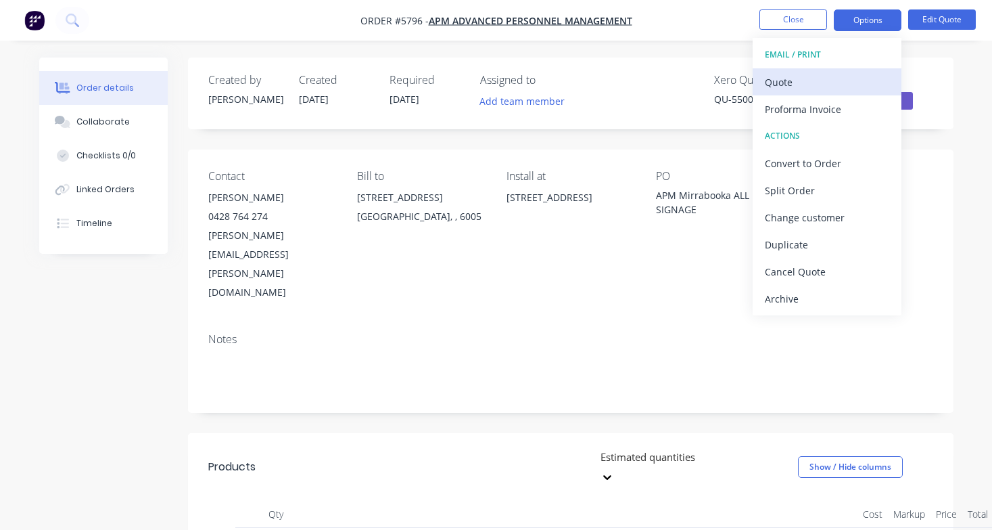
click at [850, 74] on div "Quote" at bounding box center [827, 82] width 124 height 20
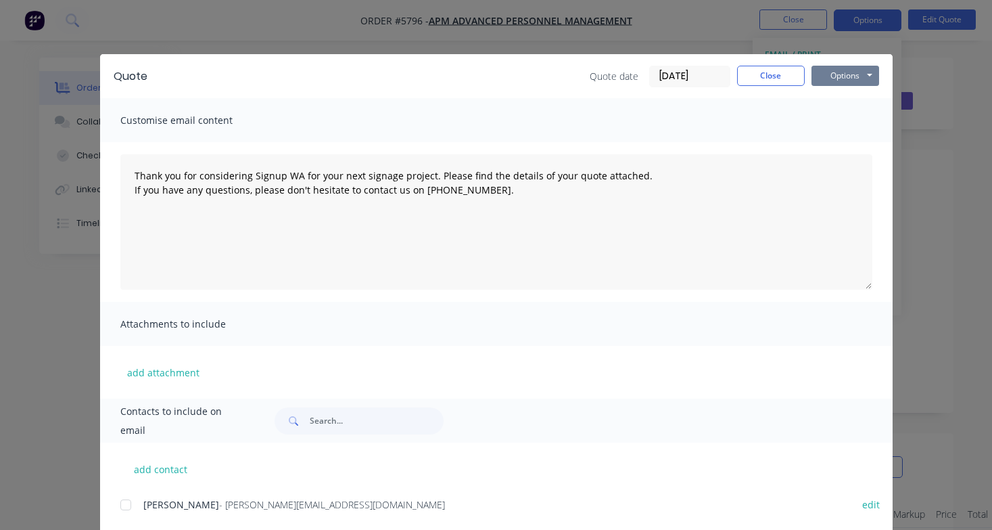
click at [861, 83] on button "Options" at bounding box center [846, 76] width 68 height 20
click at [861, 128] on button "Print" at bounding box center [855, 122] width 87 height 22
click at [779, 75] on button "Close" at bounding box center [771, 76] width 68 height 20
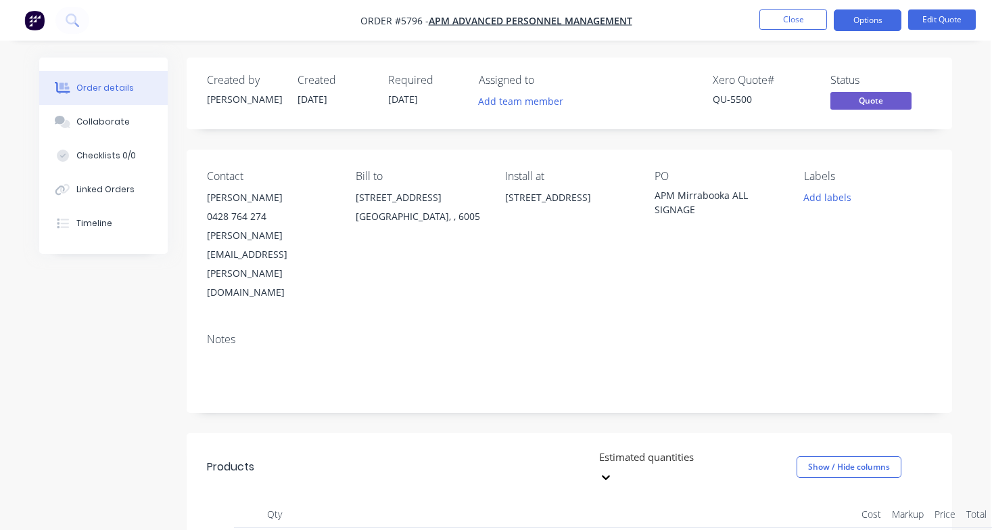
scroll to position [0, 1]
click at [789, 24] on button "Close" at bounding box center [794, 19] width 68 height 20
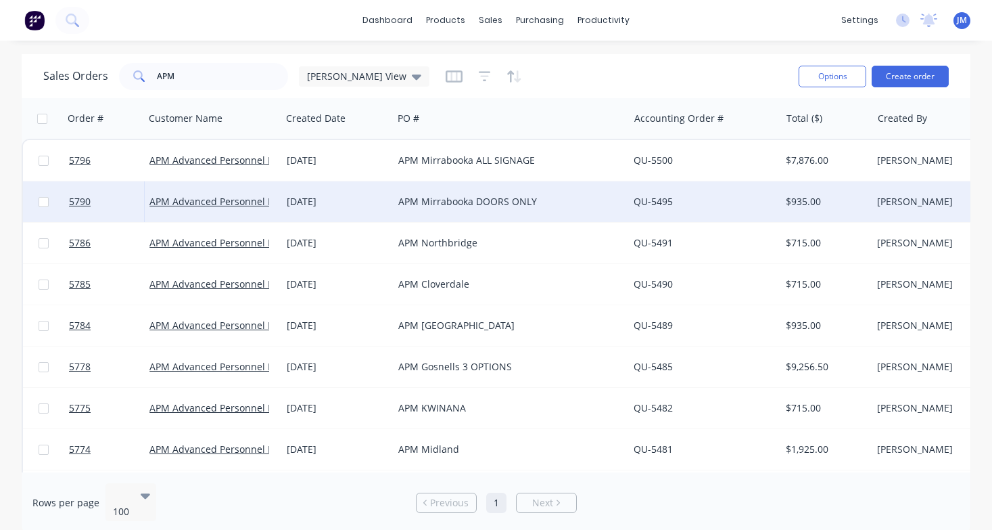
click at [464, 202] on div "APM Mirrabooka DOORS ONLY" at bounding box center [505, 202] width 214 height 14
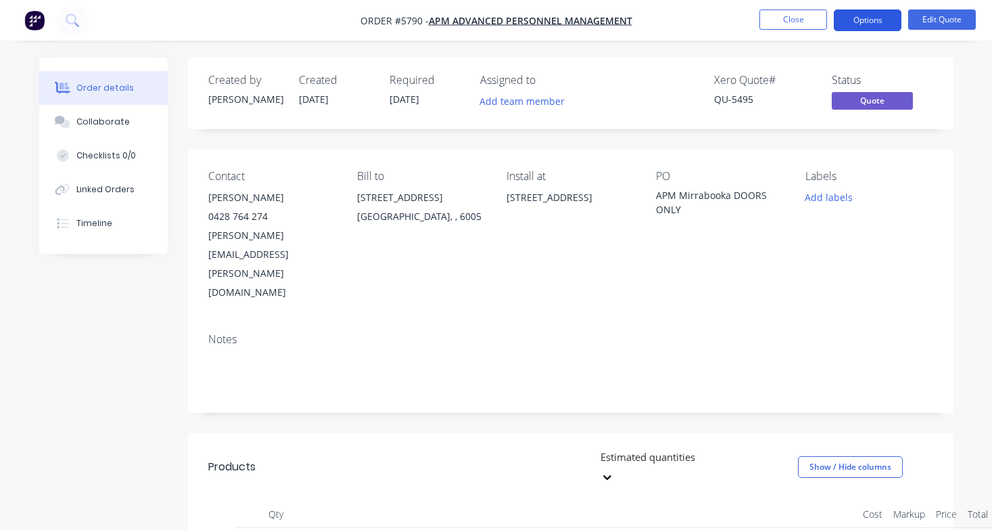
click at [881, 24] on button "Options" at bounding box center [868, 20] width 68 height 22
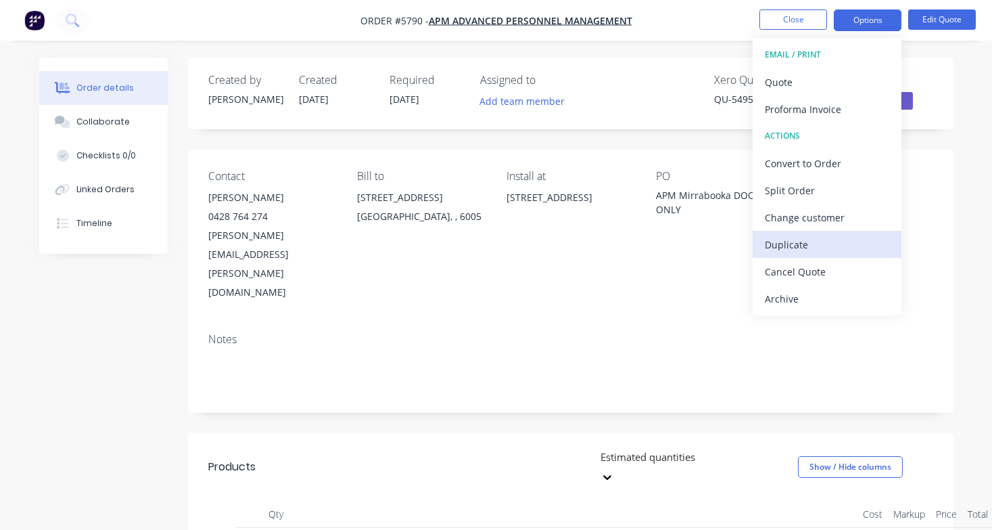
click at [830, 246] on div "Duplicate" at bounding box center [827, 245] width 124 height 20
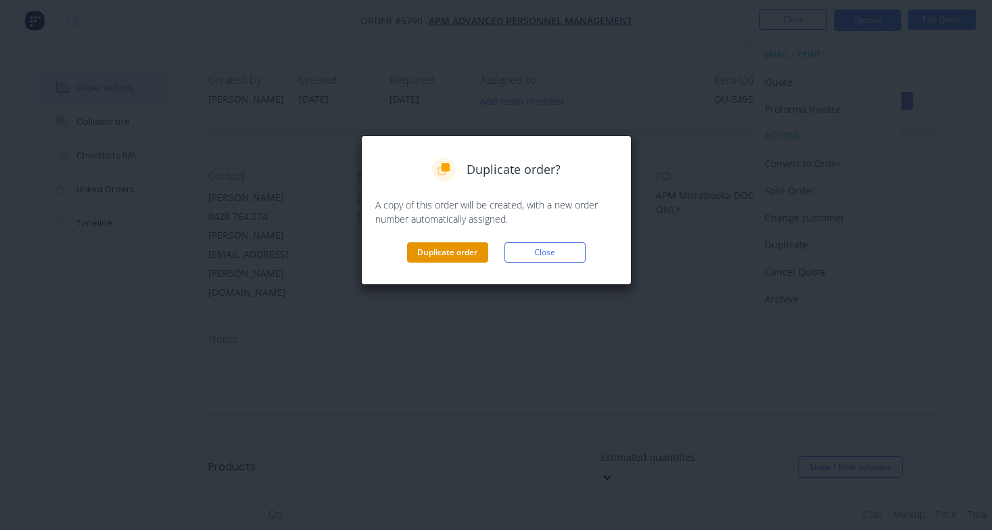
click at [465, 254] on button "Duplicate order" at bounding box center [447, 252] width 81 height 20
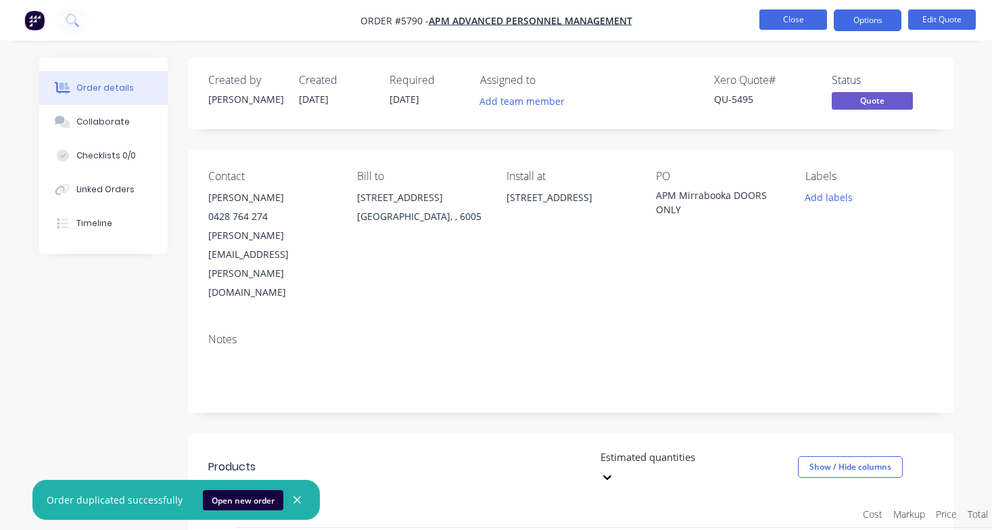
click at [811, 21] on button "Close" at bounding box center [794, 19] width 68 height 20
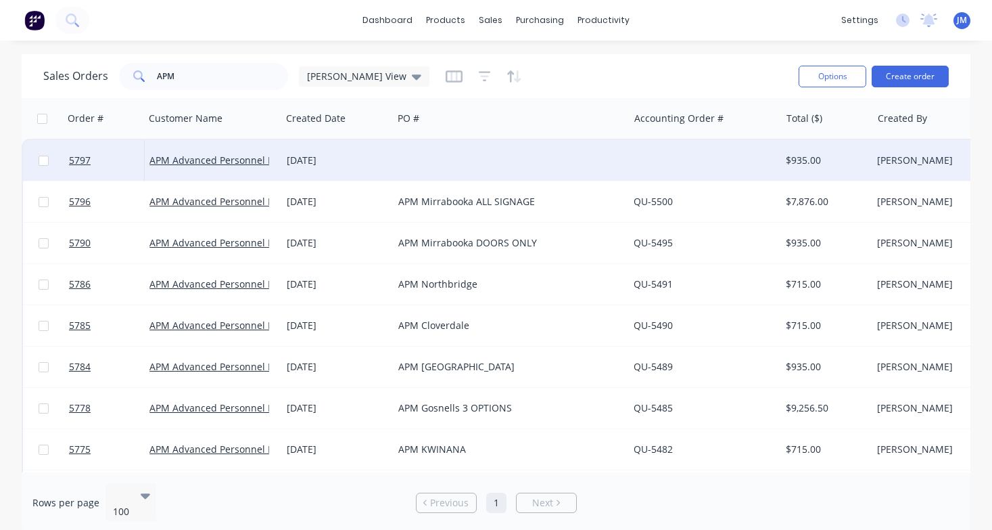
click at [583, 150] on div at bounding box center [510, 160] width 235 height 41
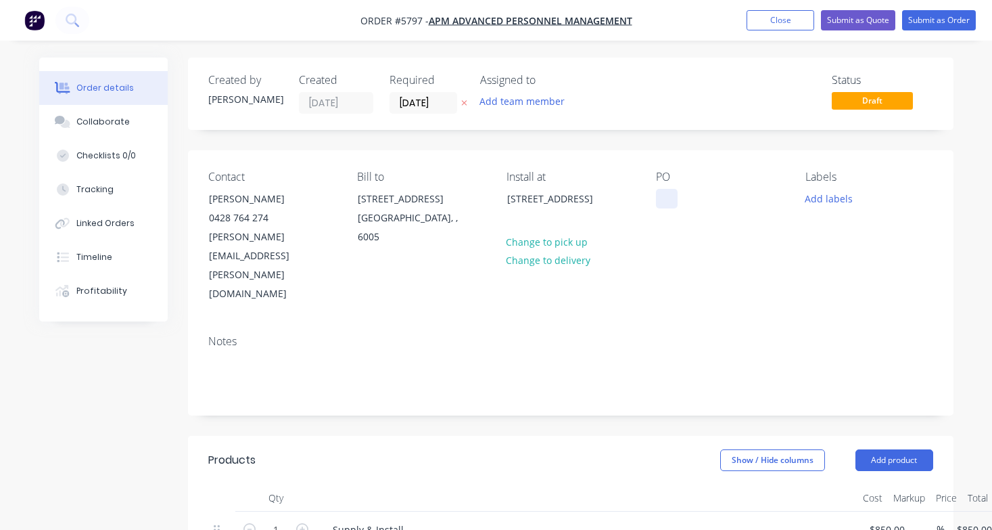
click at [664, 200] on div at bounding box center [667, 199] width 22 height 20
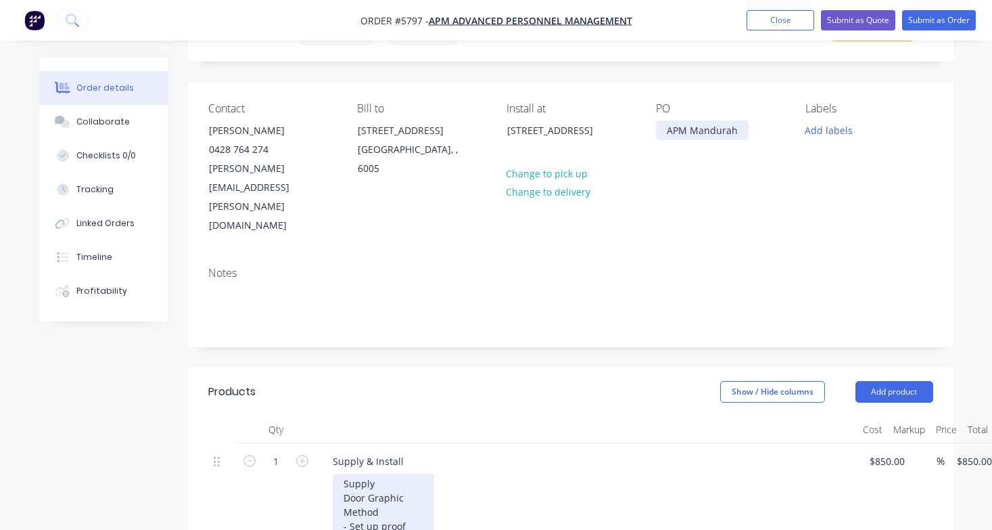
scroll to position [67, 0]
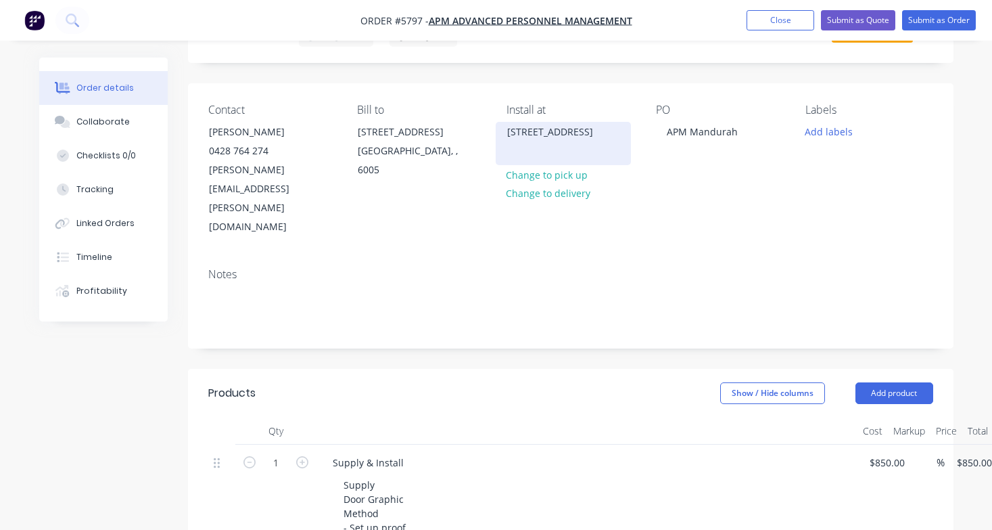
click at [557, 141] on div "[STREET_ADDRESS]" at bounding box center [563, 131] width 112 height 19
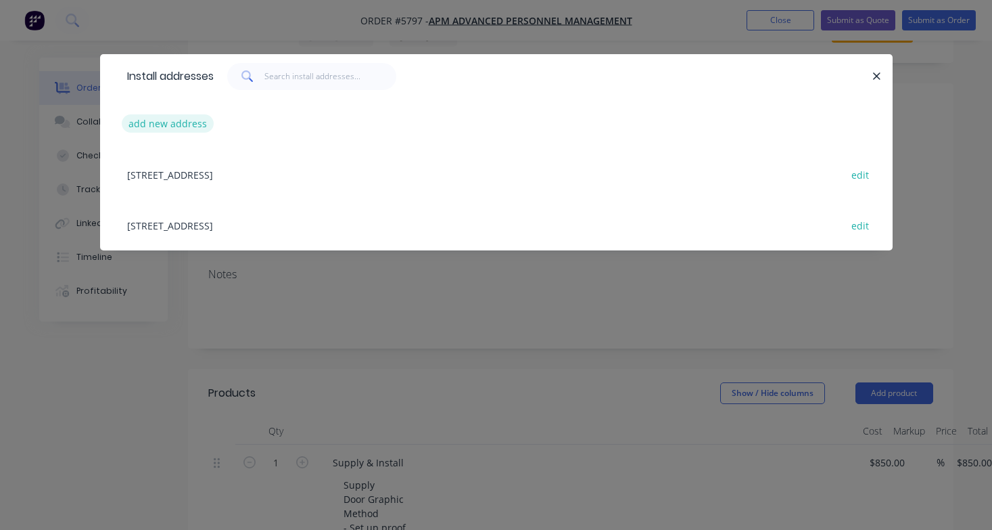
click at [156, 124] on button "add new address" at bounding box center [168, 123] width 93 height 18
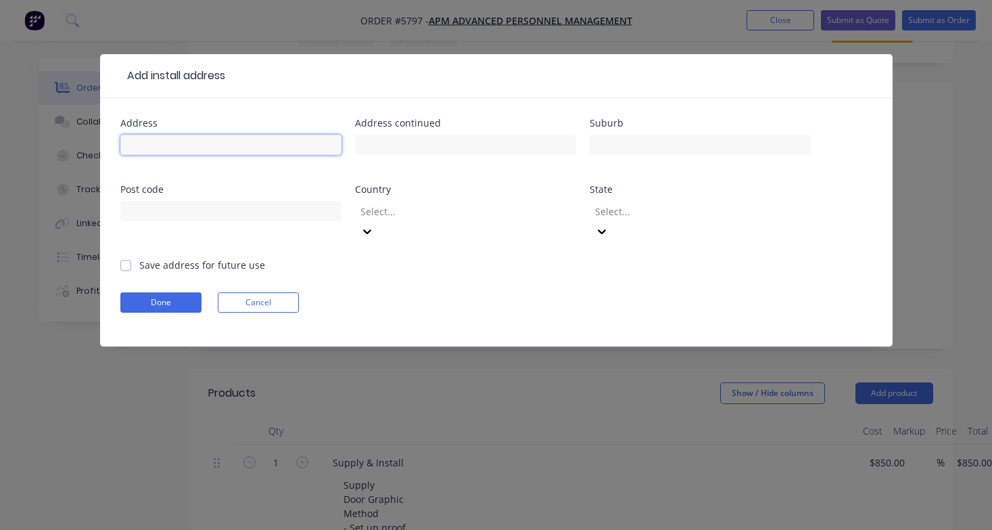
paste input "Unit 1/15 Sholl St, Mandurah WA 6210"
type input "Unit 1/15 Sholl St, Mandurah WA 6210"
click at [177, 292] on button "Done" at bounding box center [160, 302] width 81 height 20
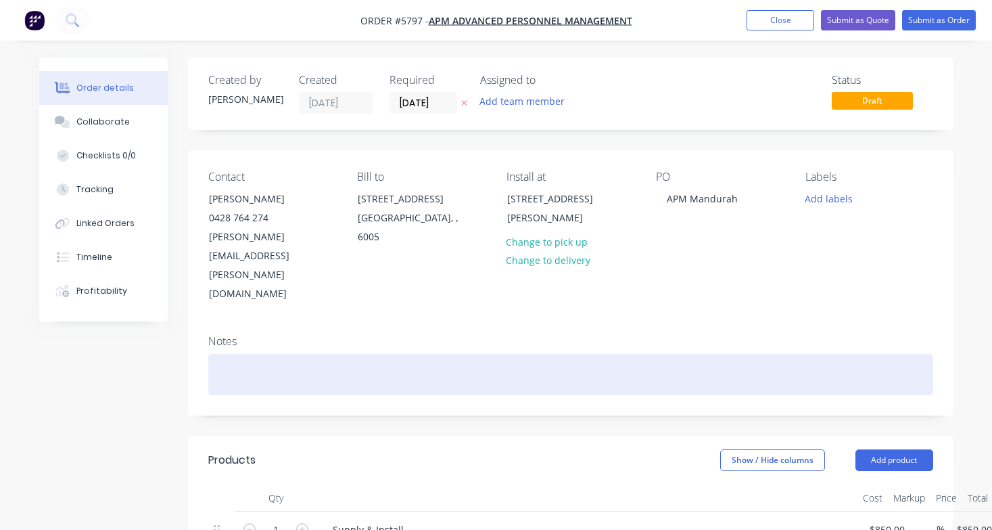
scroll to position [0, 0]
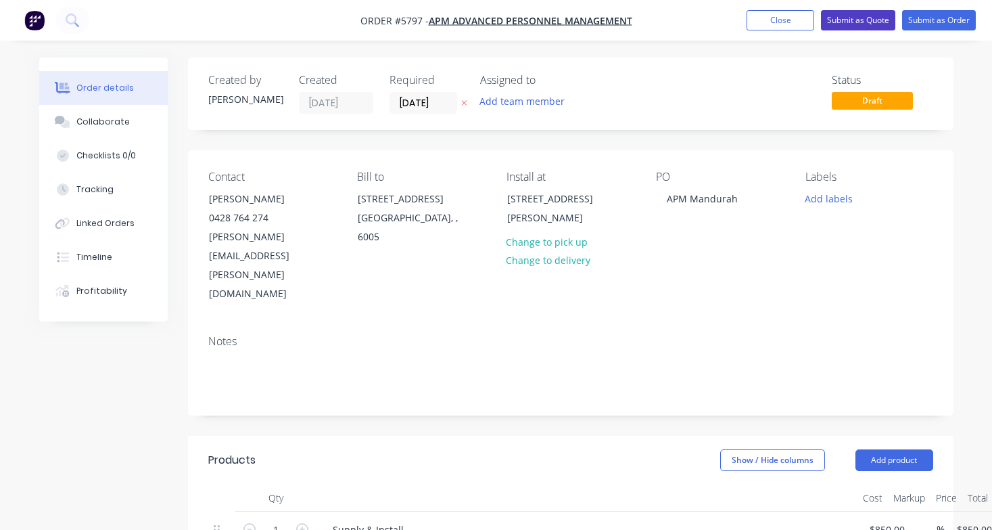
click at [867, 23] on button "Submit as Quote" at bounding box center [858, 20] width 74 height 20
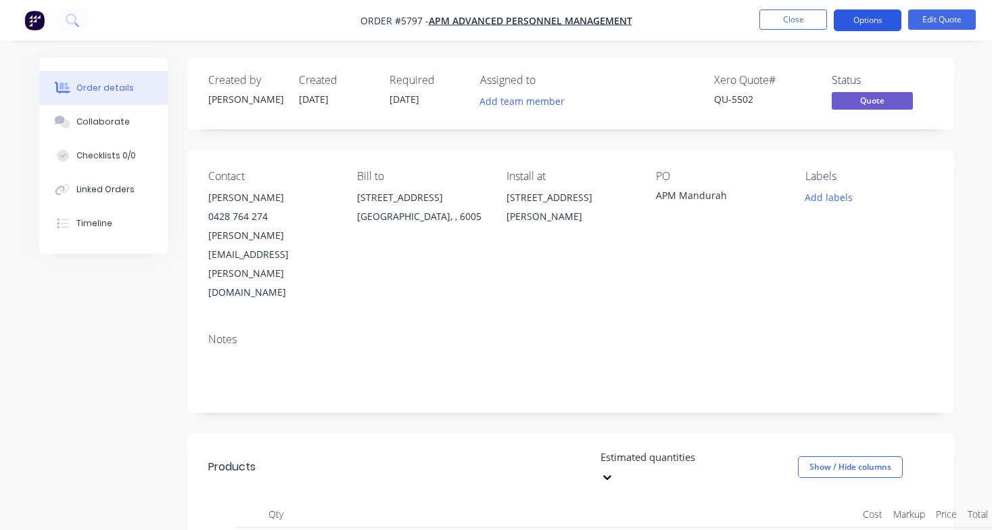
click at [864, 27] on button "Options" at bounding box center [868, 20] width 68 height 22
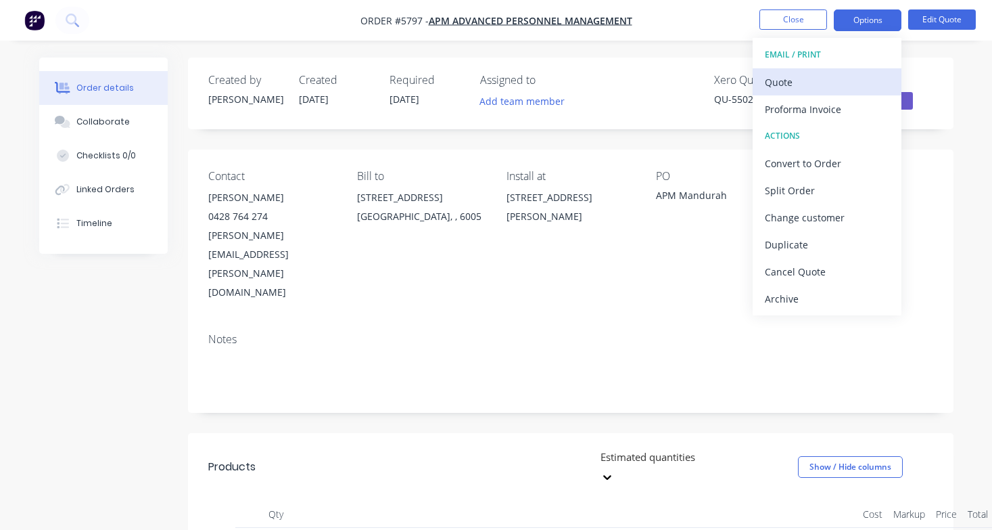
click at [849, 84] on div "Quote" at bounding box center [827, 82] width 124 height 20
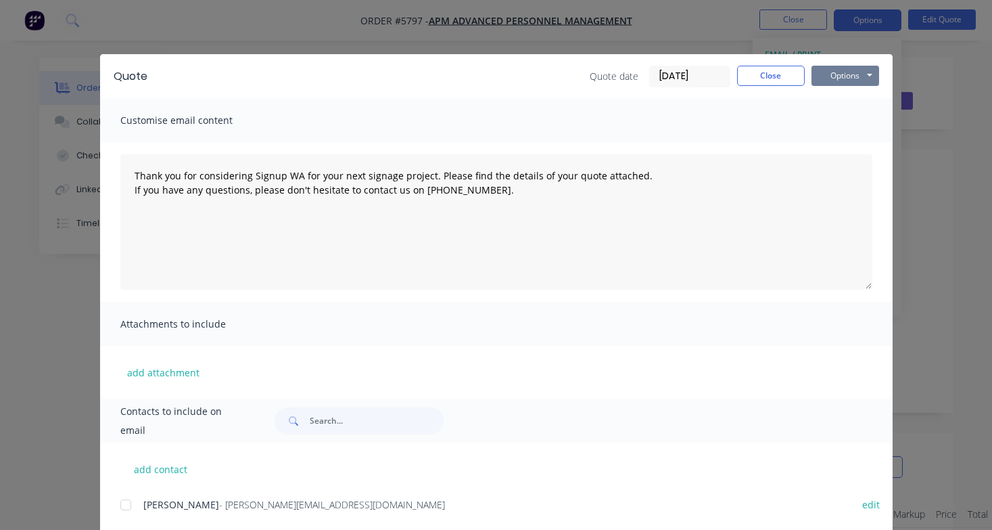
click at [861, 78] on button "Options" at bounding box center [846, 76] width 68 height 20
click at [861, 126] on button "Print" at bounding box center [855, 122] width 87 height 22
click at [776, 68] on button "Close" at bounding box center [771, 76] width 68 height 20
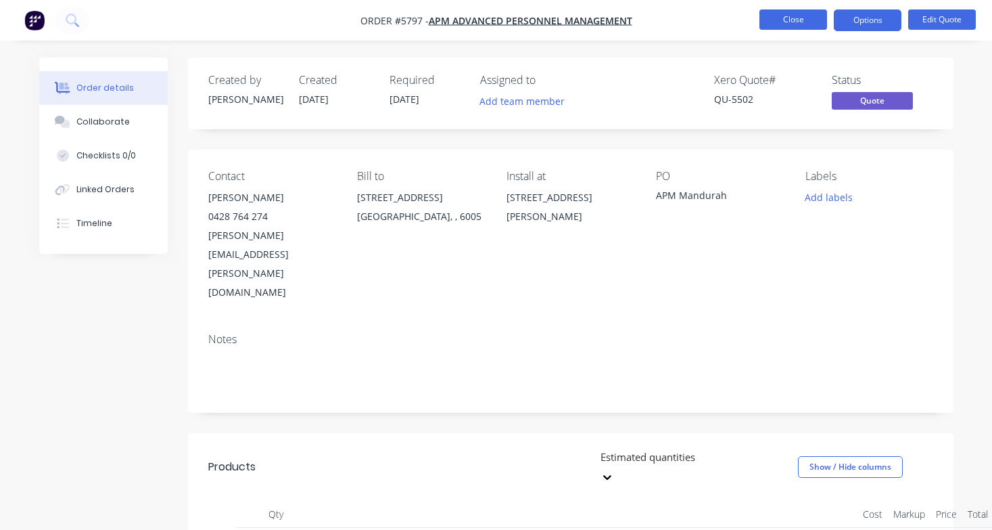
click at [785, 16] on button "Close" at bounding box center [794, 19] width 68 height 20
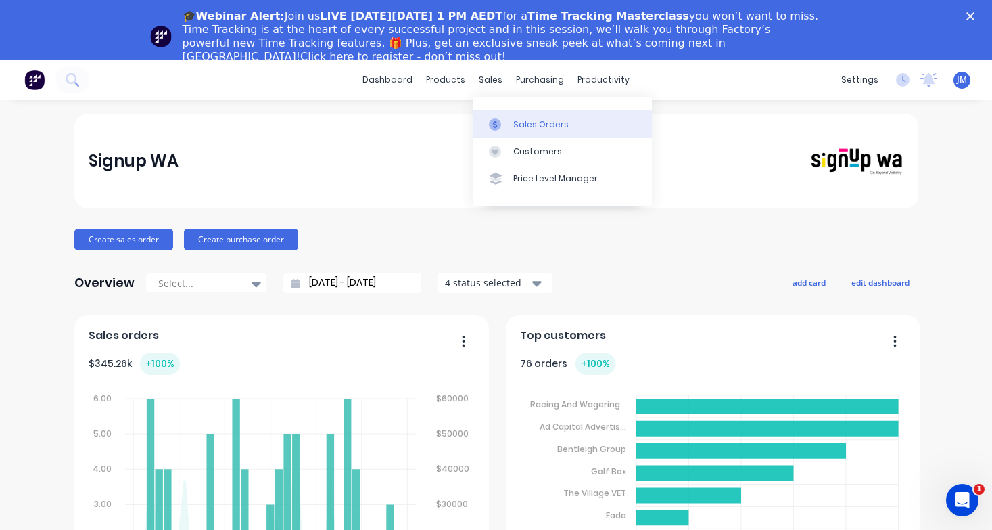
click at [515, 119] on div "Sales Orders" at bounding box center [540, 124] width 55 height 12
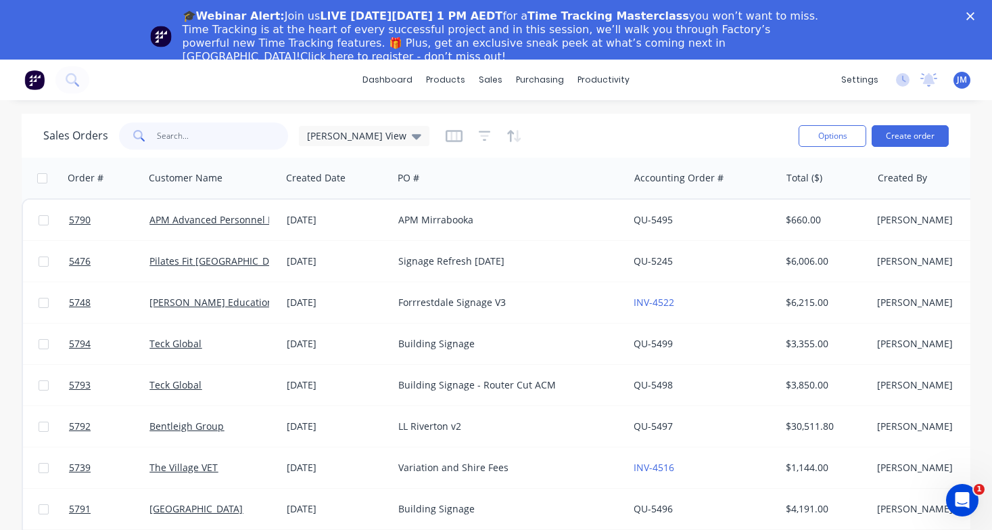
click at [225, 135] on input "text" at bounding box center [223, 135] width 132 height 27
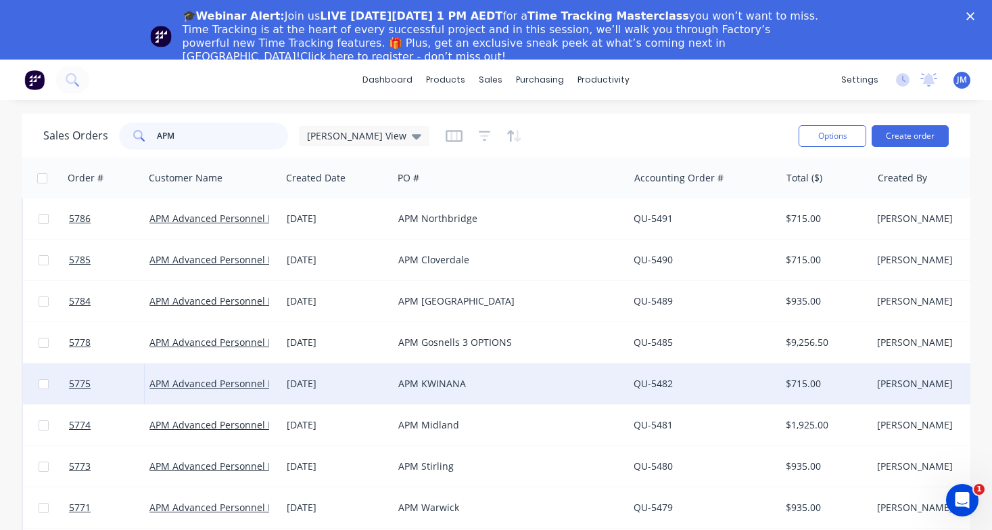
scroll to position [70, 0]
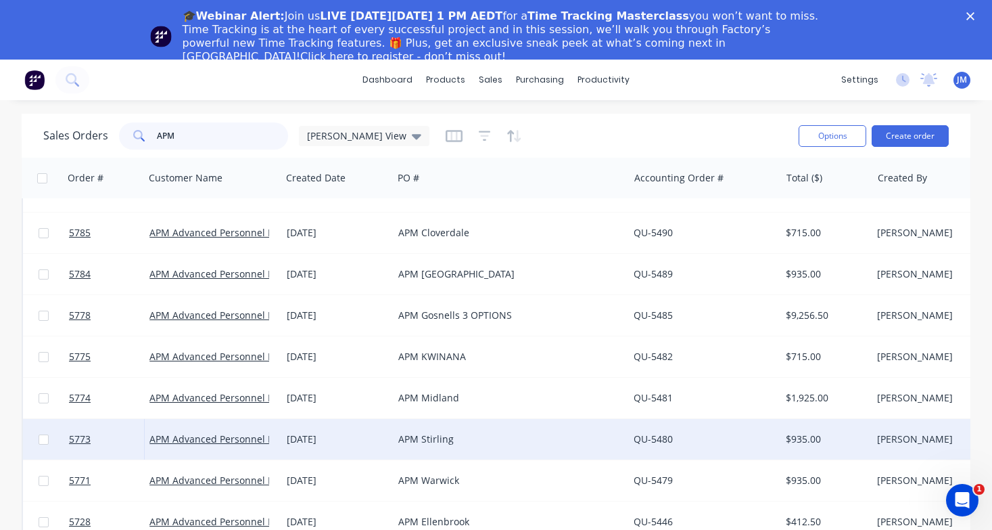
type input "APM"
click at [404, 440] on div "APM Stirling" at bounding box center [505, 439] width 214 height 14
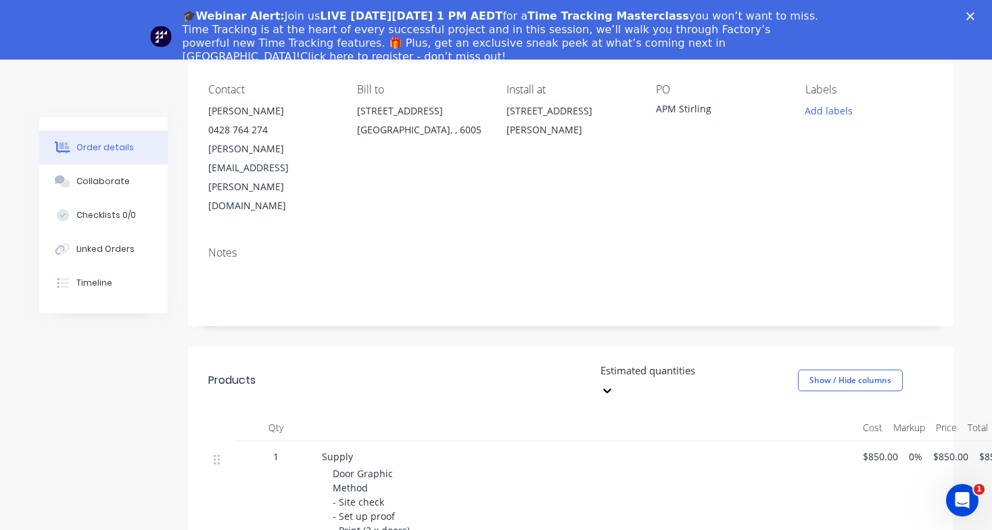
scroll to position [152, 0]
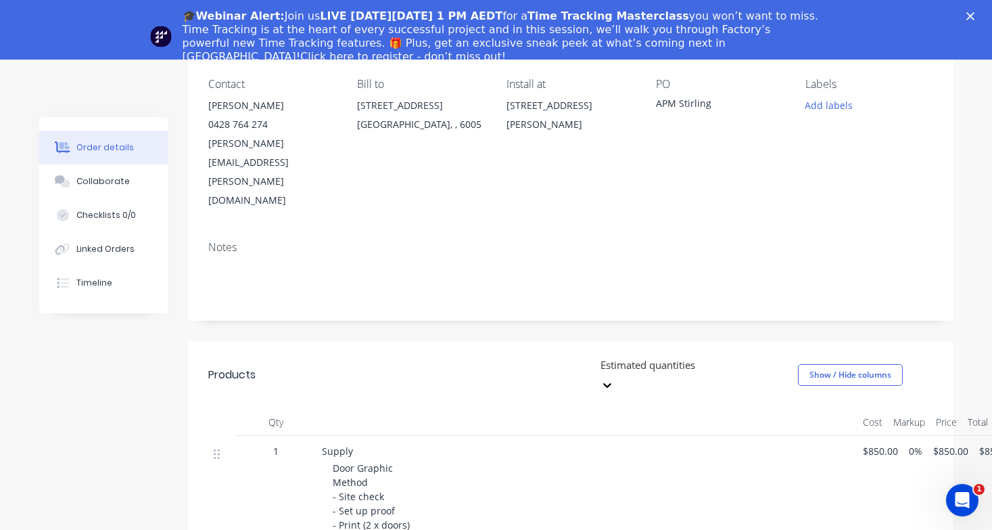
click at [971, 11] on div "🎓Webinar Alert: Join us LIVE [DATE][DATE] 1 PM AEDT for a Time Tracking Masterc…" at bounding box center [496, 36] width 992 height 62
click at [971, 16] on polygon "Close" at bounding box center [971, 16] width 8 height 8
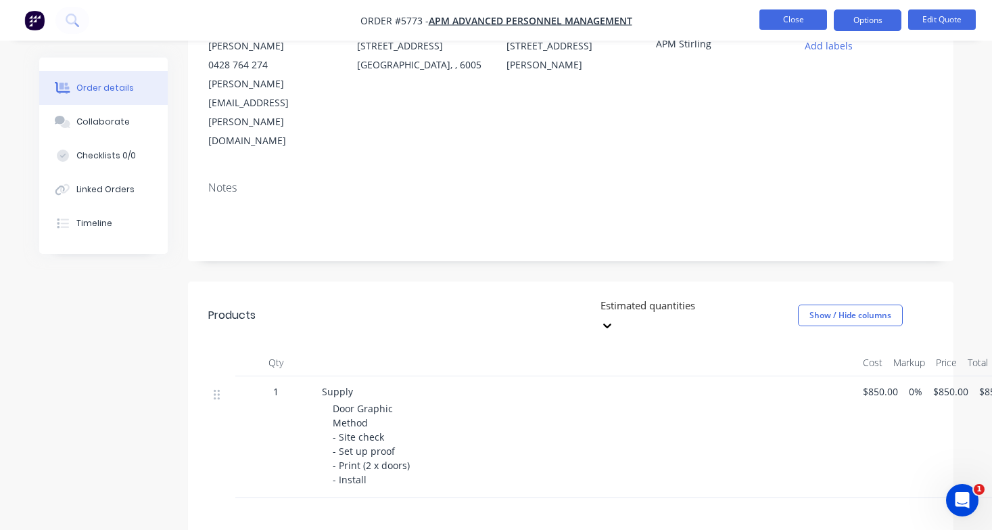
click at [804, 19] on button "Close" at bounding box center [794, 19] width 68 height 20
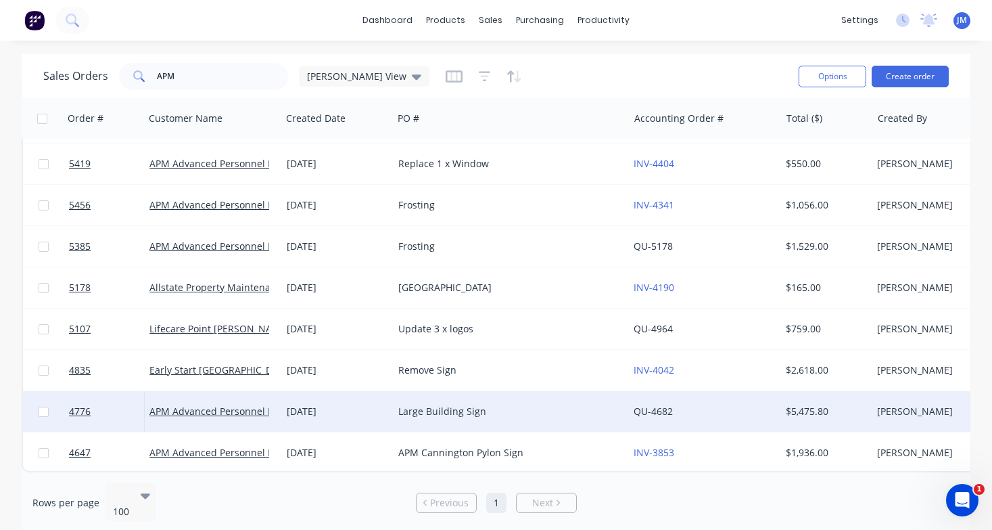
scroll to position [787, 0]
click at [444, 408] on div "Large Building Sign" at bounding box center [505, 412] width 214 height 14
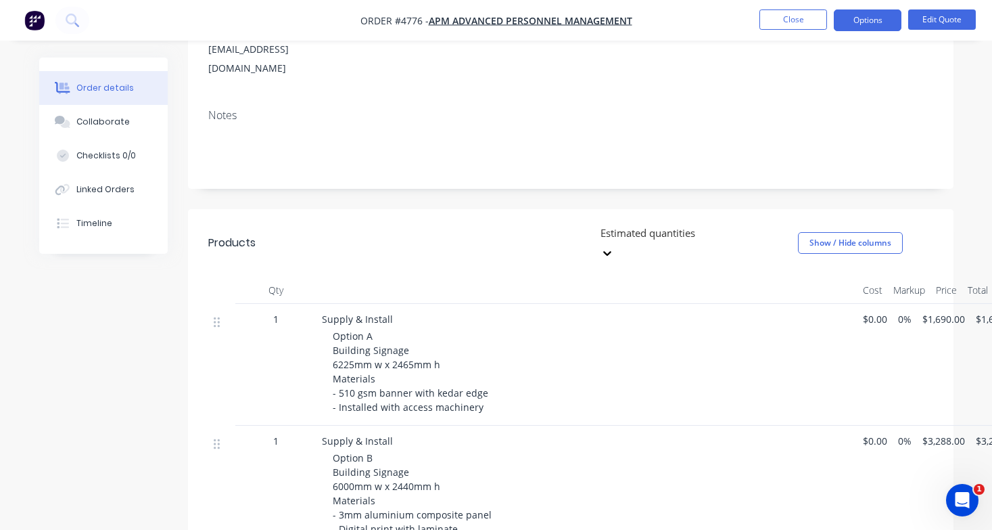
scroll to position [239, 0]
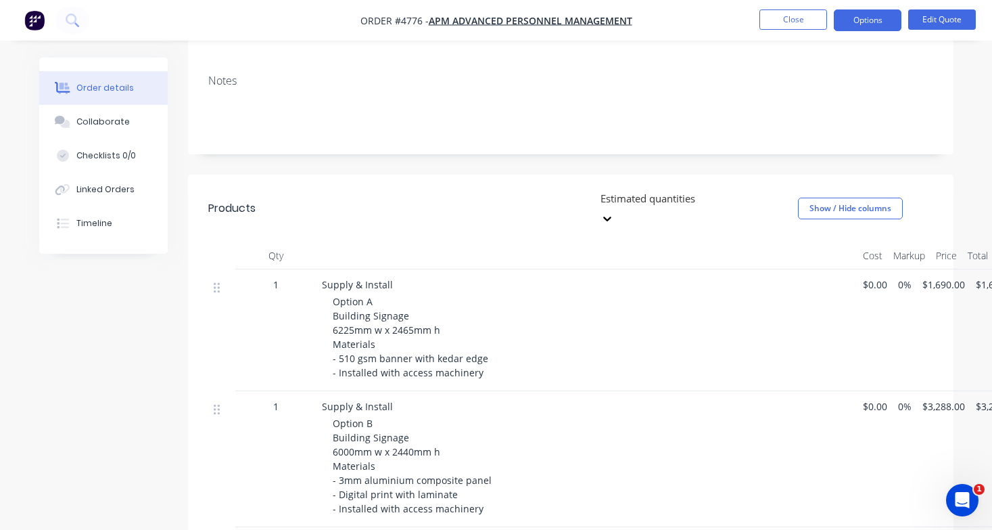
click at [479, 314] on div "Option A Building Signage 6225mm w x 2465mm h Materials - 510 gsm banner with k…" at bounding box center [593, 336] width 520 height 85
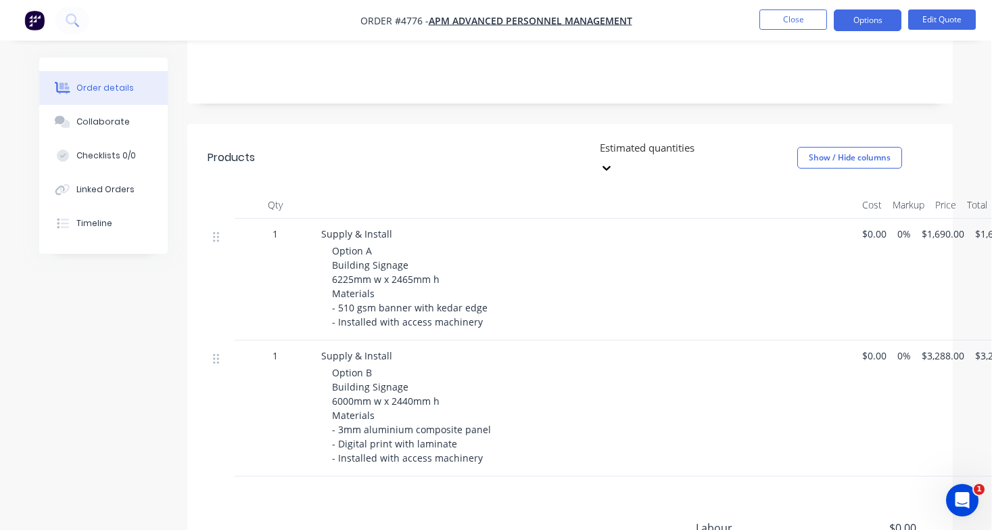
scroll to position [281, 1]
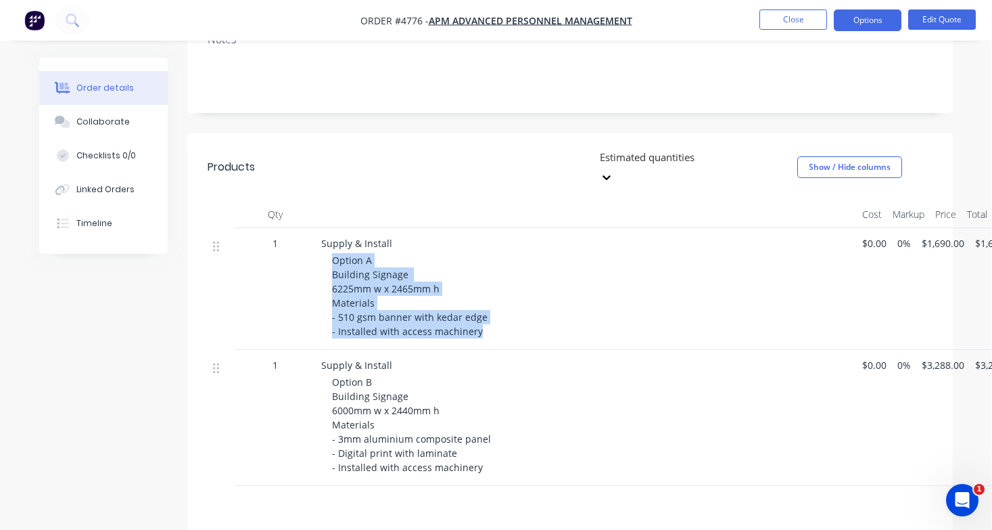
drag, startPoint x: 476, startPoint y: 277, endPoint x: 331, endPoint y: 206, distance: 161.0
click at [331, 228] on div "Supply & Install Option A Building Signage 6225mm w x 2465mm h Materials - 510 …" at bounding box center [586, 289] width 541 height 122
copy span "Option A Building Signage 6225mm w x 2465mm h Materials - 510 gsm banner with k…"
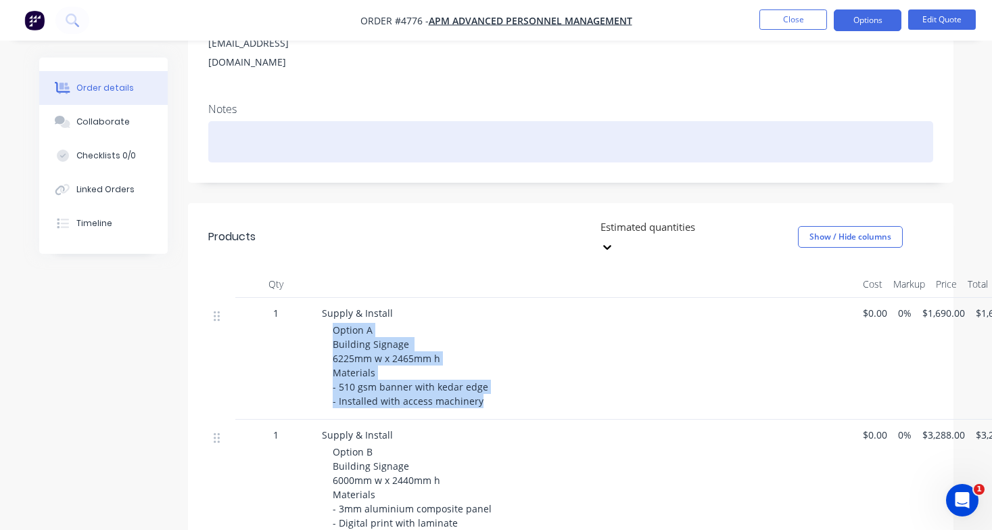
scroll to position [224, 0]
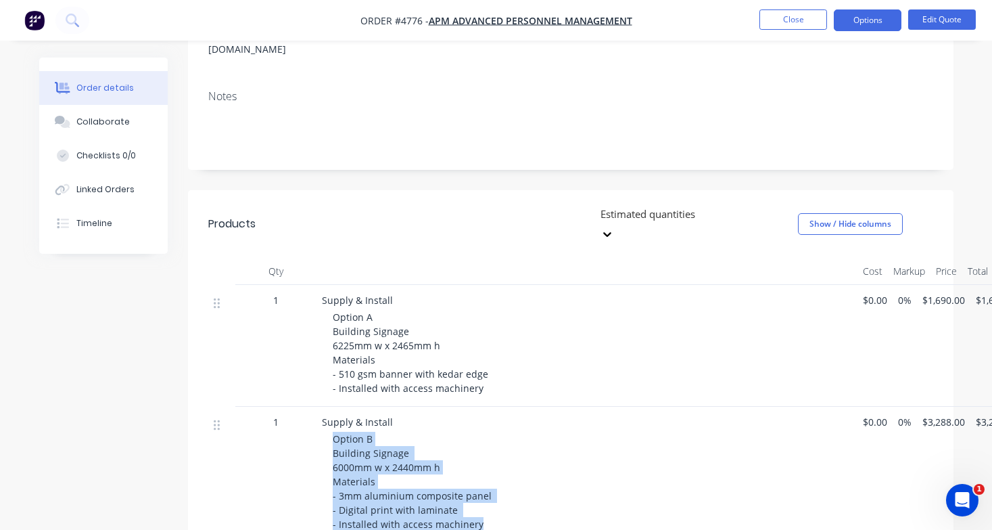
drag, startPoint x: 476, startPoint y: 467, endPoint x: 329, endPoint y: 385, distance: 167.8
click at [329, 407] on div "Supply & Install Option B Building Signage 6000mm w x 2440mm h Materials - 3mm …" at bounding box center [587, 475] width 541 height 136
copy span "Option B Building Signage 6000mm w x 2440mm h Materials - 3mm aluminium composi…"
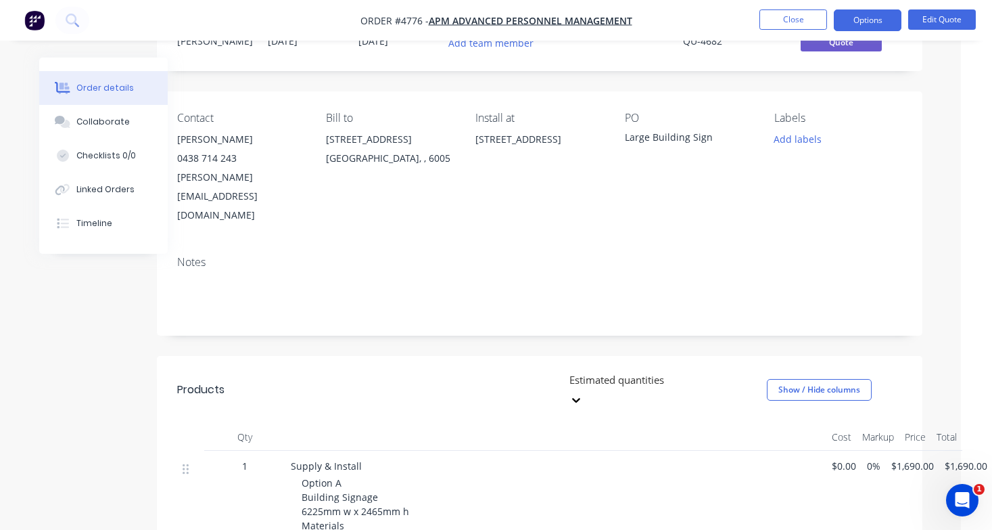
scroll to position [51, 31]
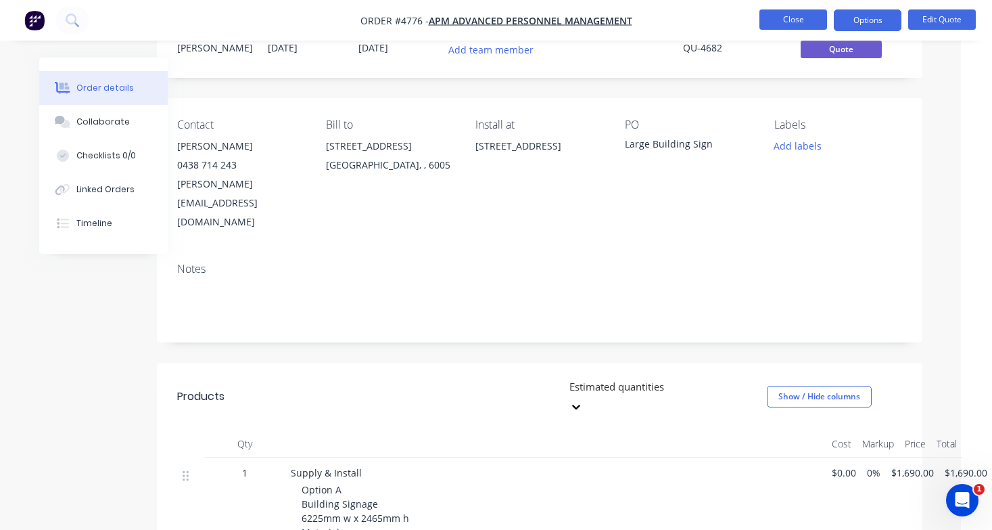
click at [794, 20] on button "Close" at bounding box center [794, 19] width 68 height 20
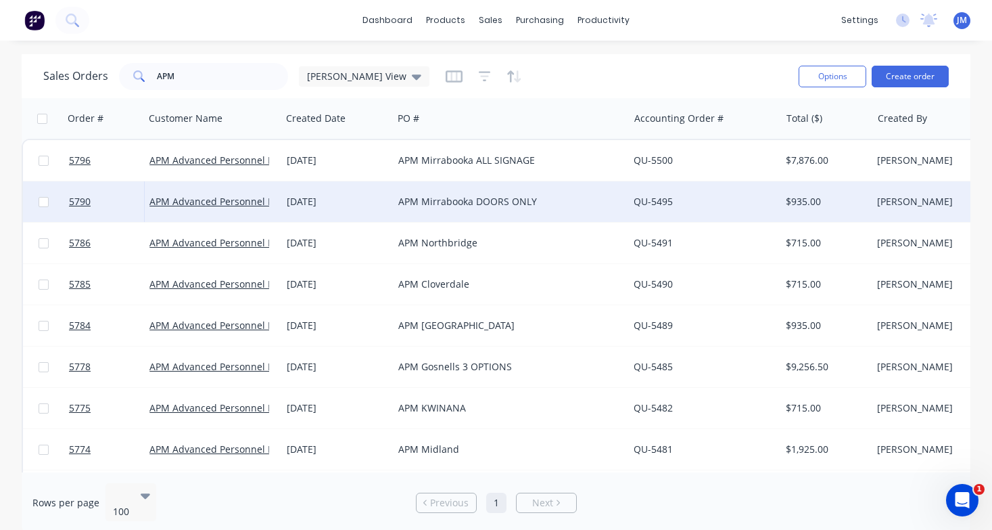
click at [487, 206] on div "APM Mirrabooka DOORS ONLY" at bounding box center [505, 202] width 214 height 14
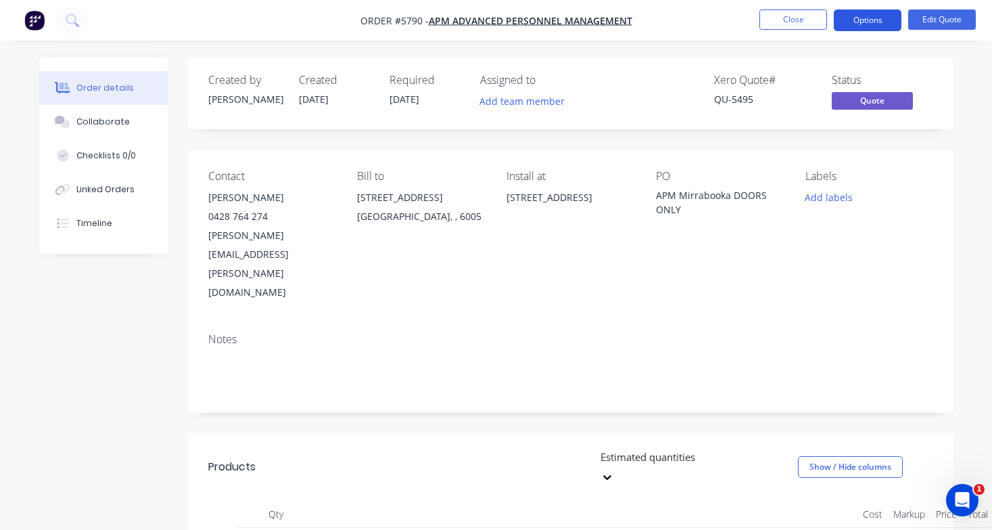
click at [867, 24] on button "Options" at bounding box center [868, 20] width 68 height 22
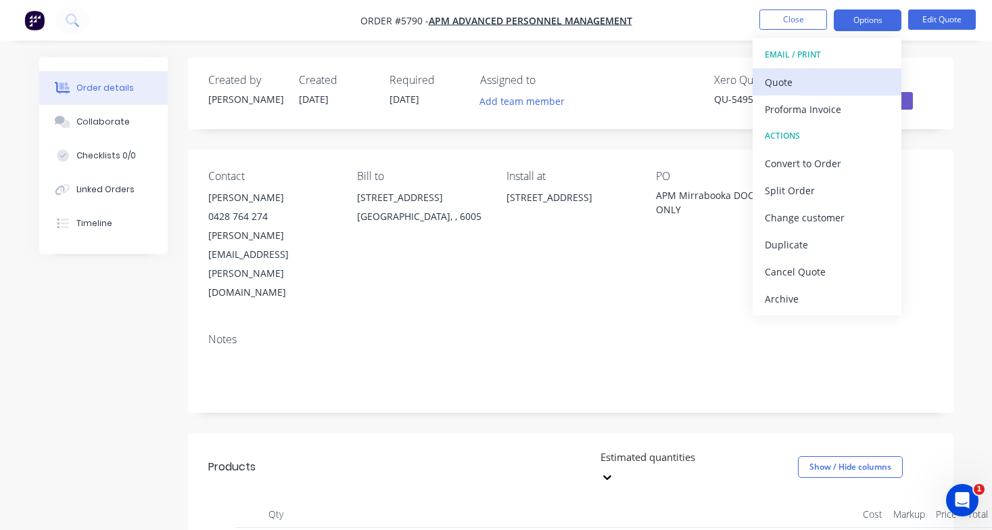
click at [839, 87] on div "Quote" at bounding box center [827, 82] width 124 height 20
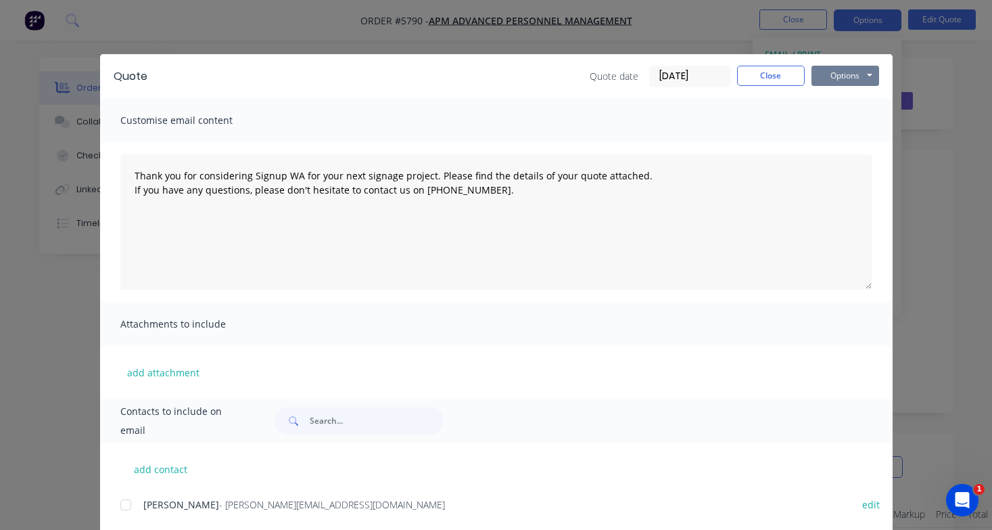
click at [852, 83] on button "Options" at bounding box center [846, 76] width 68 height 20
click at [855, 118] on button "Print" at bounding box center [855, 122] width 87 height 22
